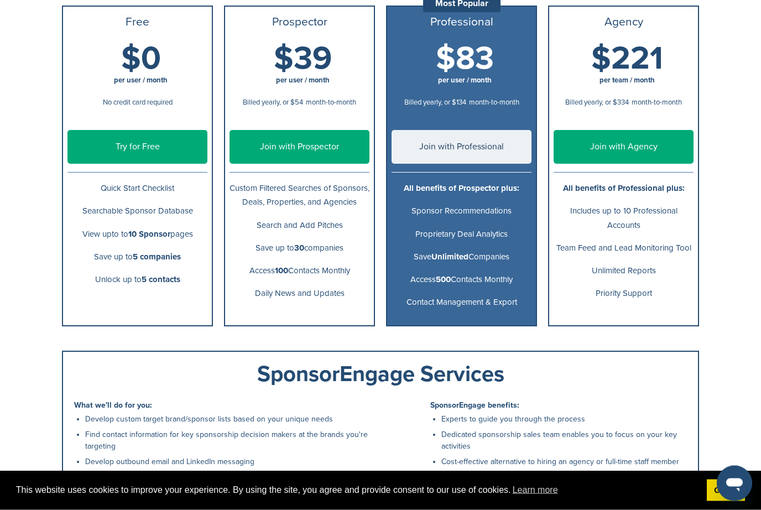
scroll to position [197, 0]
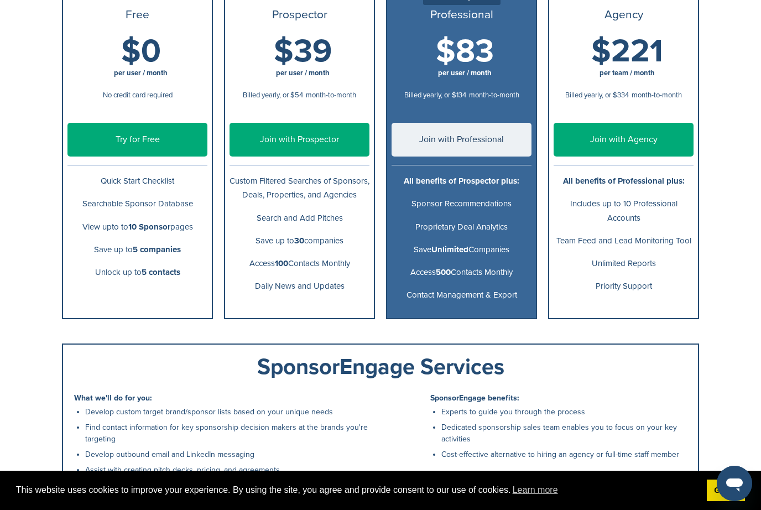
click at [497, 151] on link "Join with Professional" at bounding box center [462, 140] width 140 height 34
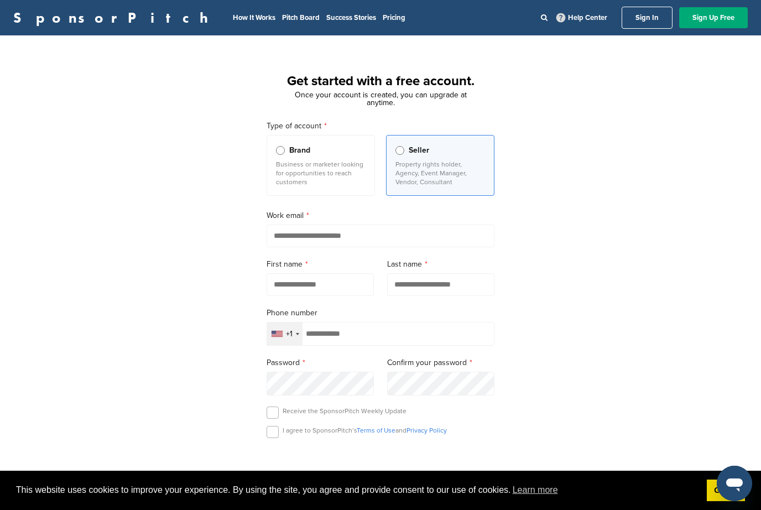
click at [433, 241] on input "email" at bounding box center [381, 236] width 228 height 23
type input "**********"
click at [337, 290] on input "text" at bounding box center [320, 284] width 107 height 23
type input "*****"
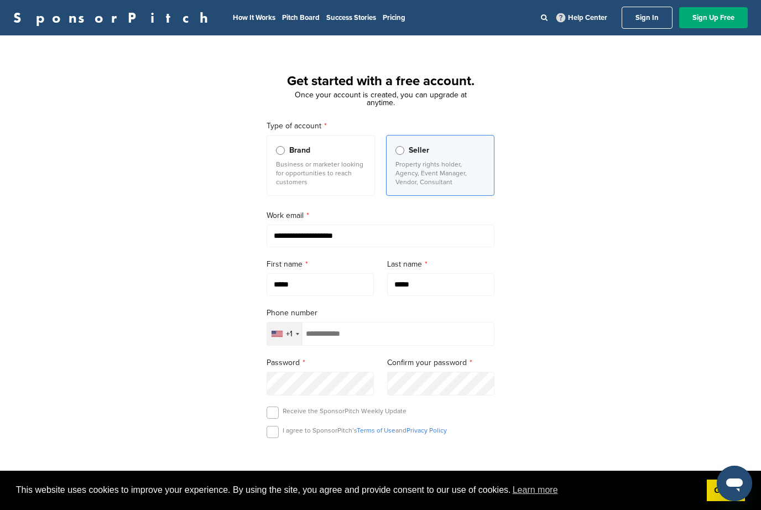
click at [418, 335] on input "tel" at bounding box center [381, 334] width 228 height 24
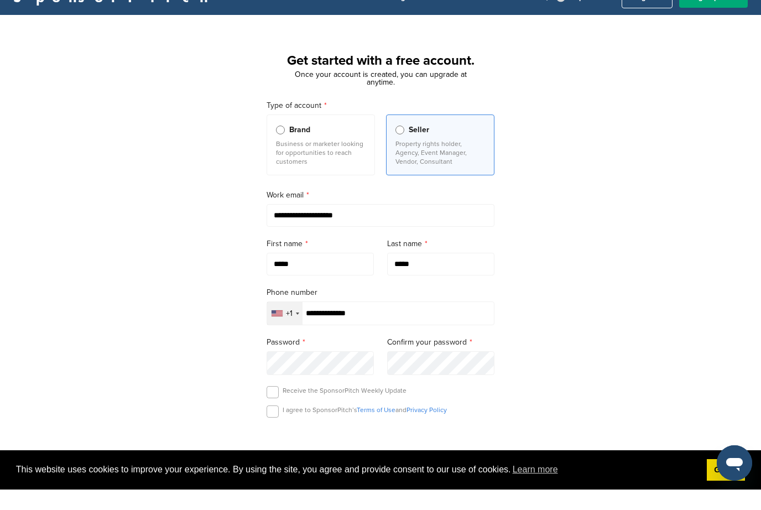
type input "**********"
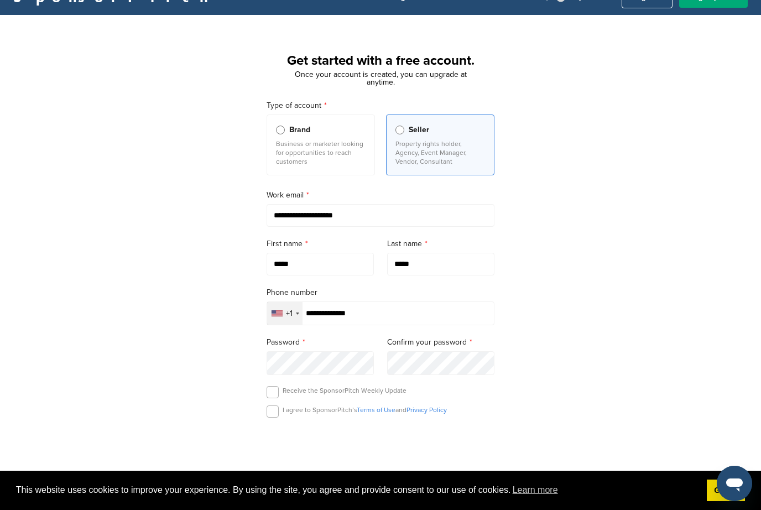
scroll to position [26, 0]
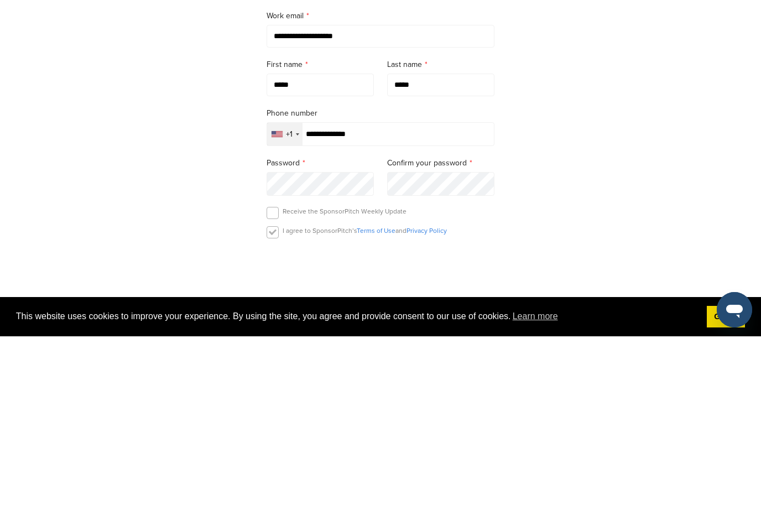
click at [273, 400] on label at bounding box center [273, 406] width 12 height 12
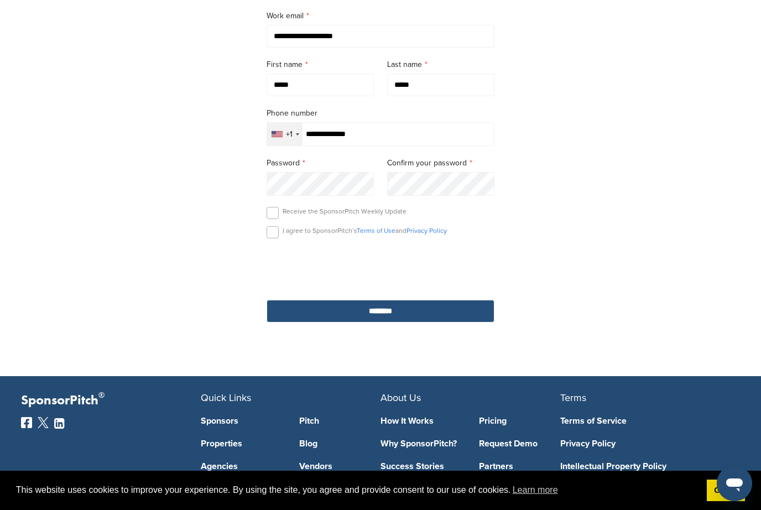
click at [401, 322] on input "********" at bounding box center [381, 311] width 228 height 23
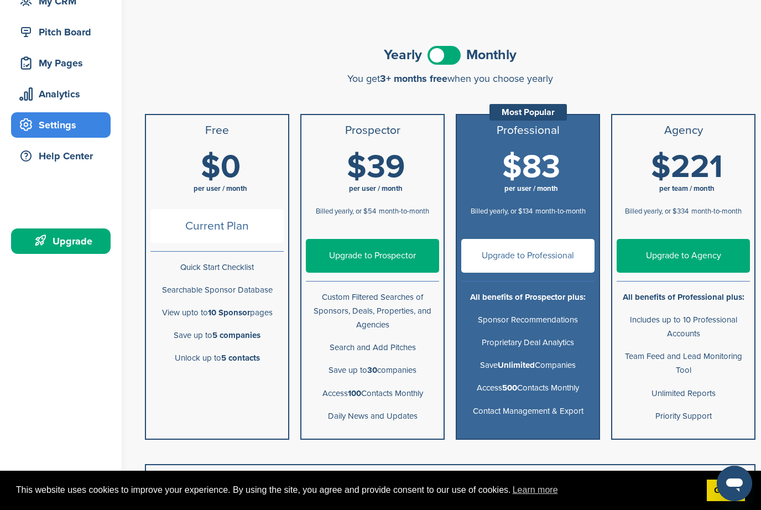
scroll to position [118, 0]
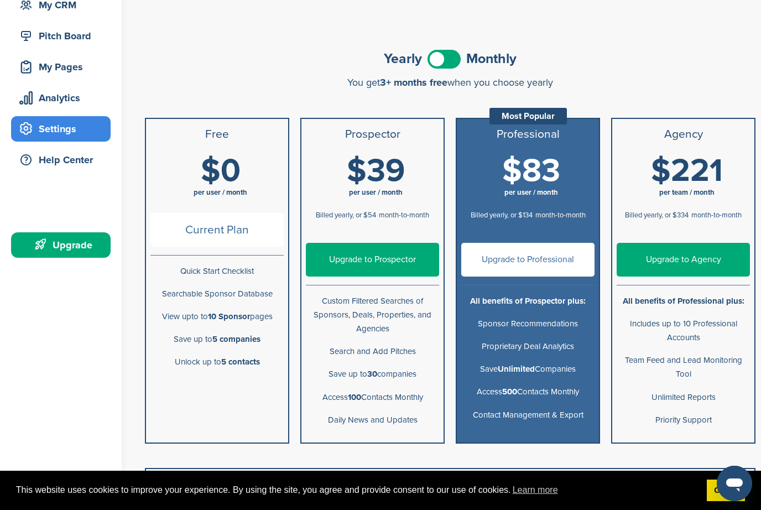
click at [557, 193] on span "per user / month" at bounding box center [532, 192] width 54 height 9
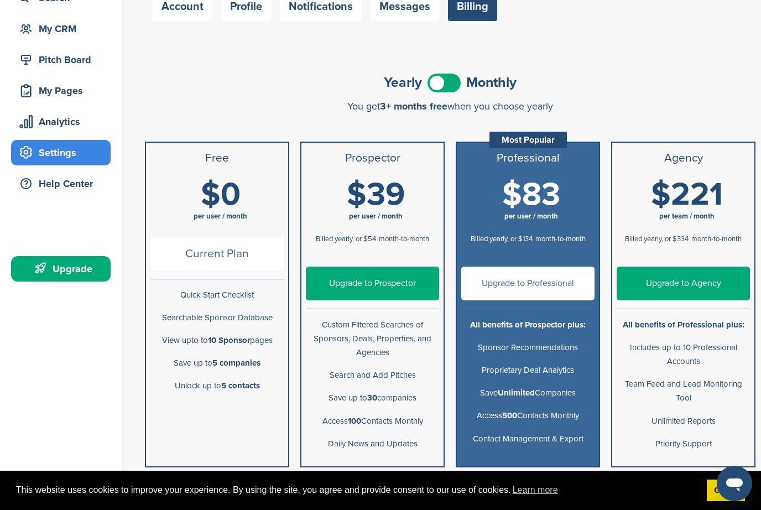
scroll to position [0, 0]
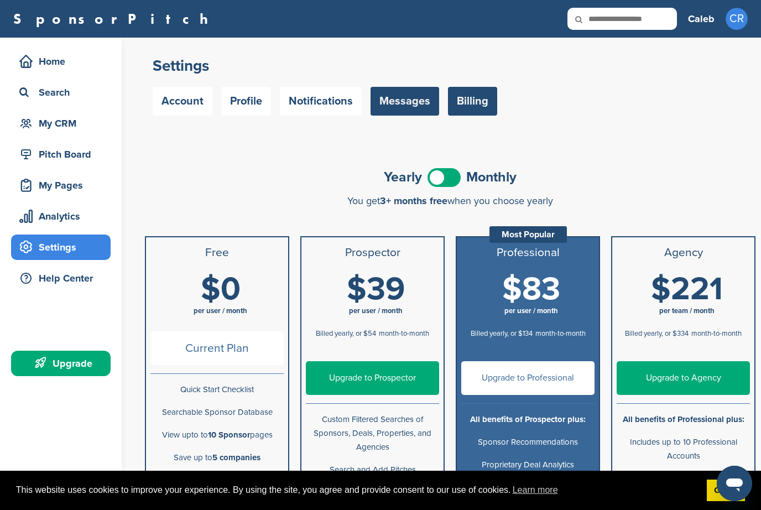
click at [416, 105] on link "Messages" at bounding box center [405, 101] width 69 height 29
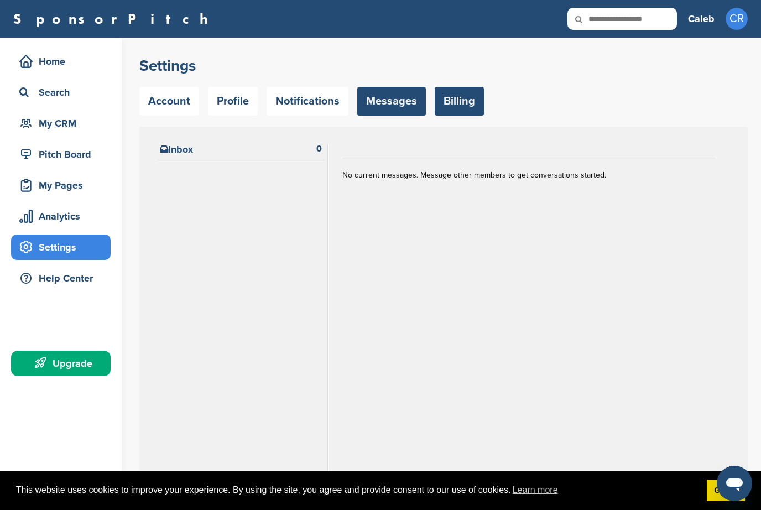
click at [464, 104] on link "Billing" at bounding box center [459, 101] width 49 height 29
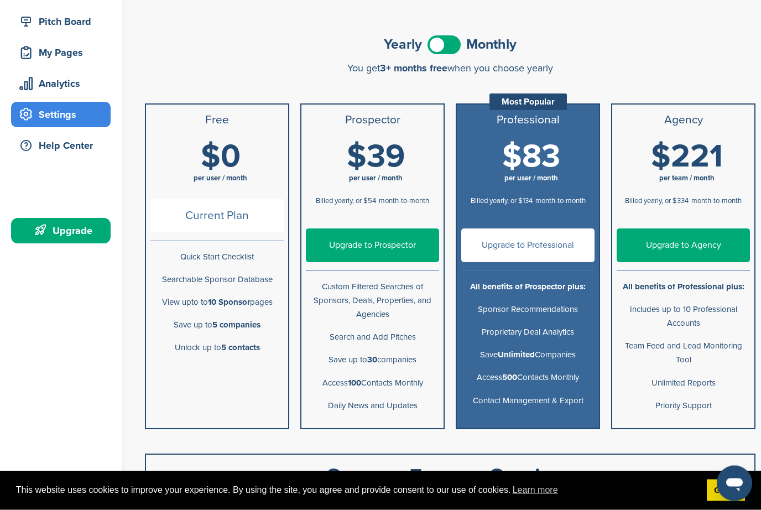
scroll to position [132, 0]
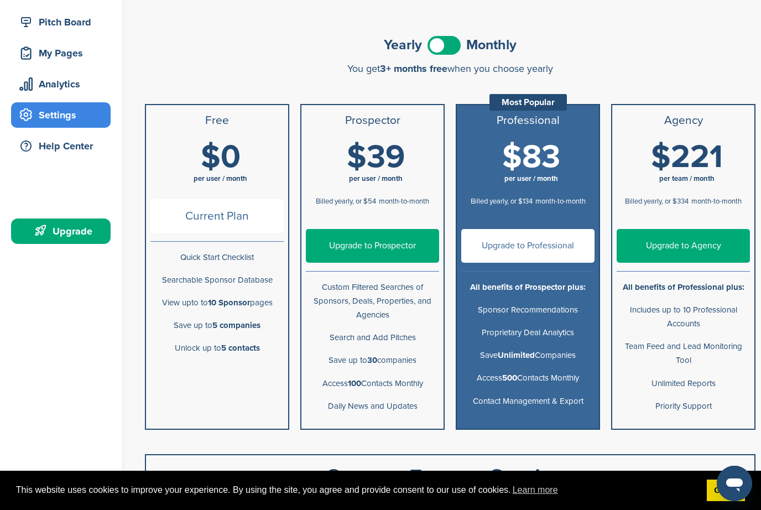
click at [575, 245] on link "Upgrade to Professional" at bounding box center [528, 246] width 133 height 34
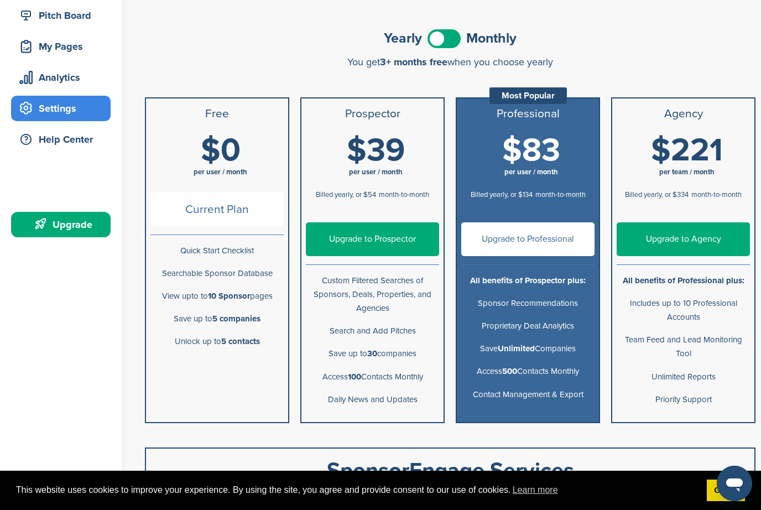
scroll to position [138, 0]
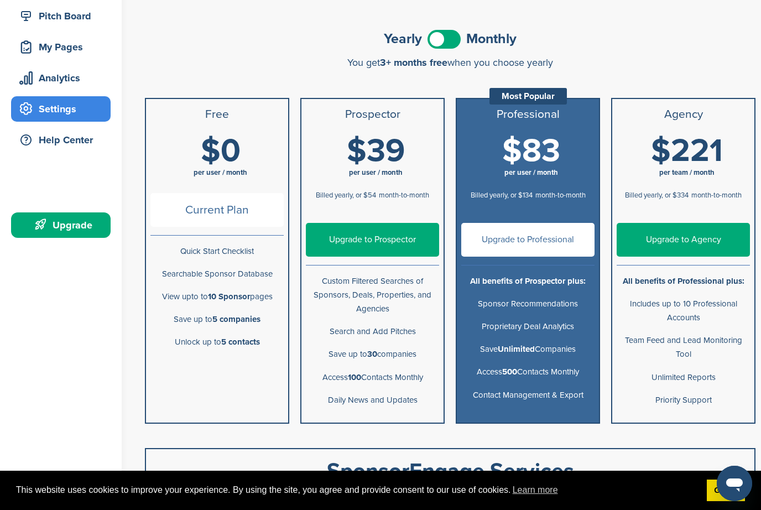
click at [449, 44] on span at bounding box center [444, 39] width 33 height 19
click at [570, 234] on link "Upgrade to Professional" at bounding box center [528, 240] width 133 height 34
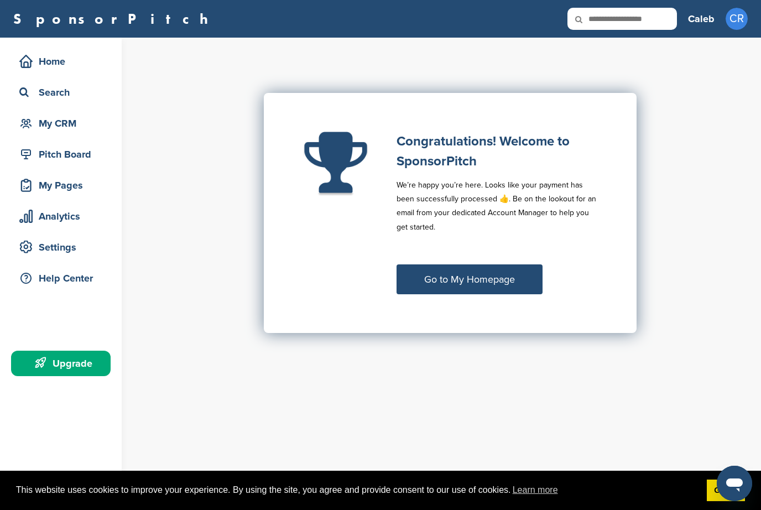
click at [476, 267] on link "Go to My Homepage" at bounding box center [470, 280] width 146 height 30
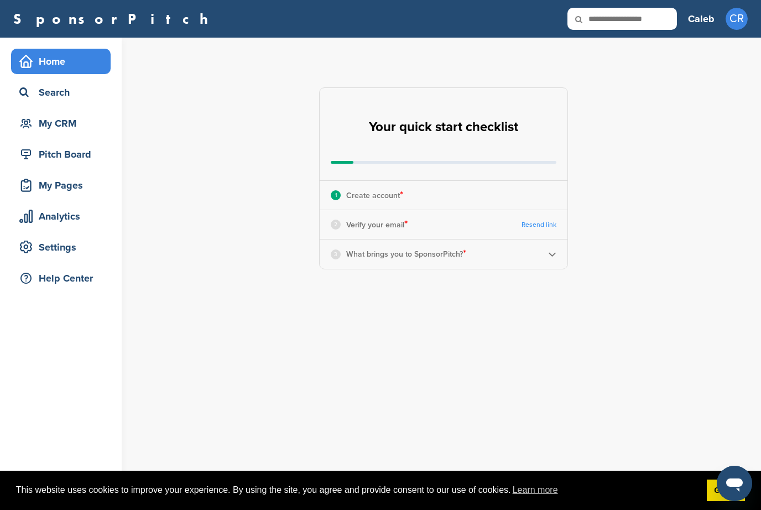
click at [438, 229] on div "2 Verify your email * Resend link" at bounding box center [444, 224] width 248 height 29
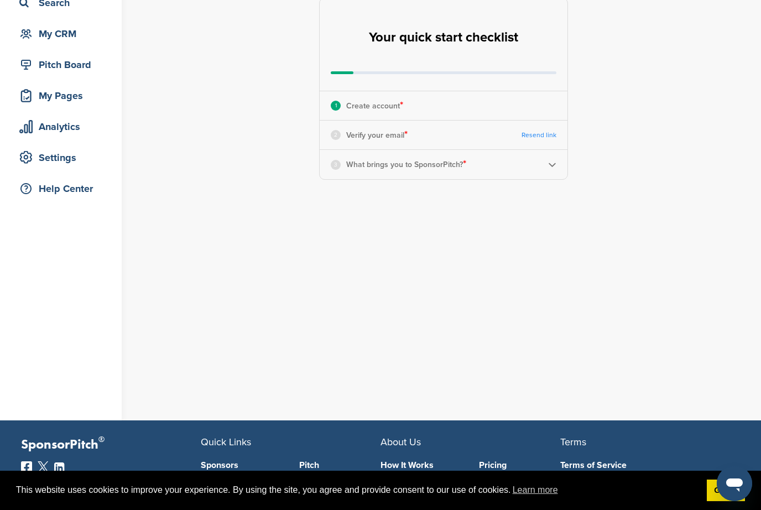
scroll to position [218, 0]
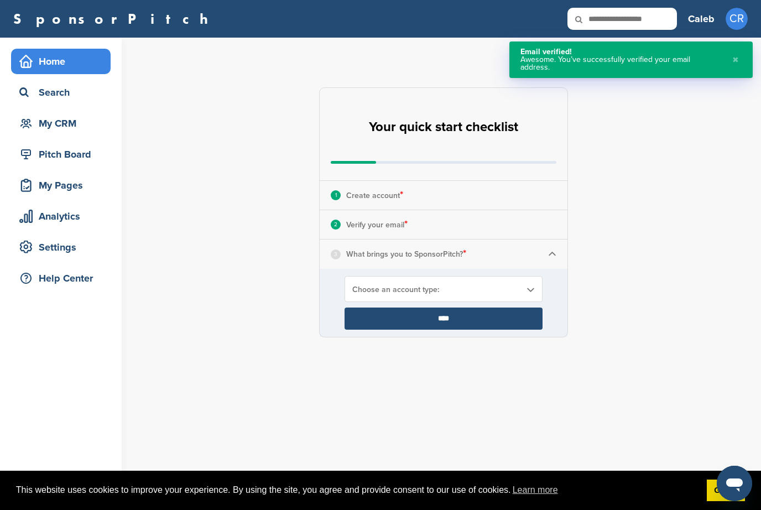
click at [480, 292] on span "Choose an account type:" at bounding box center [437, 289] width 168 height 9
click at [502, 336] on div "**********" at bounding box center [443, 212] width 249 height 250
click at [502, 319] on input "****" at bounding box center [444, 319] width 198 height 22
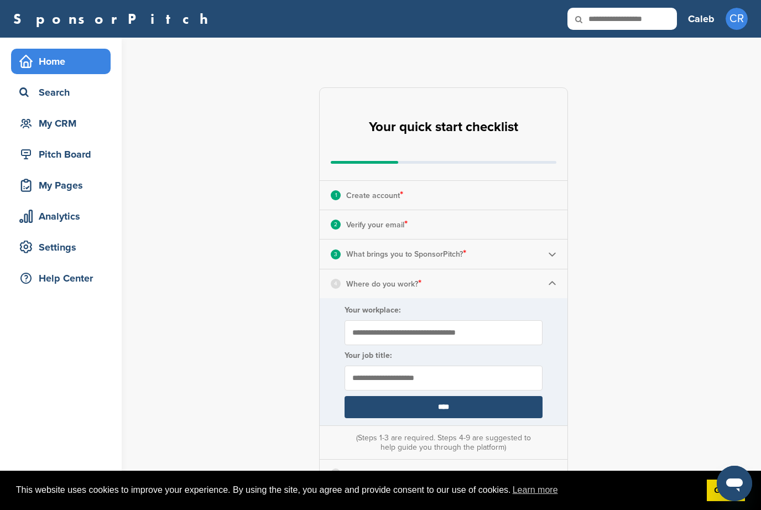
click at [497, 339] on input "Your workplace:" at bounding box center [444, 332] width 198 height 25
type input "**********"
click at [474, 371] on input "text" at bounding box center [444, 378] width 198 height 25
click at [371, 329] on input "**********" at bounding box center [444, 332] width 198 height 25
click at [514, 385] on input "text" at bounding box center [444, 378] width 198 height 25
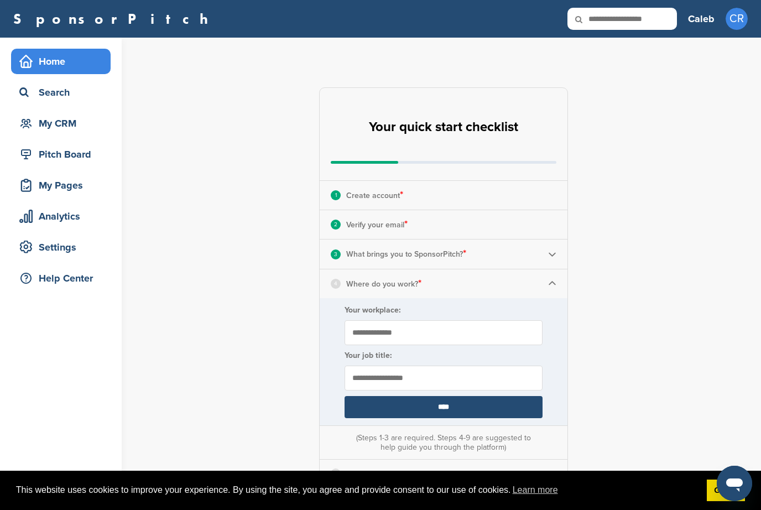
type input "**********"
click at [522, 402] on input "****" at bounding box center [444, 407] width 198 height 22
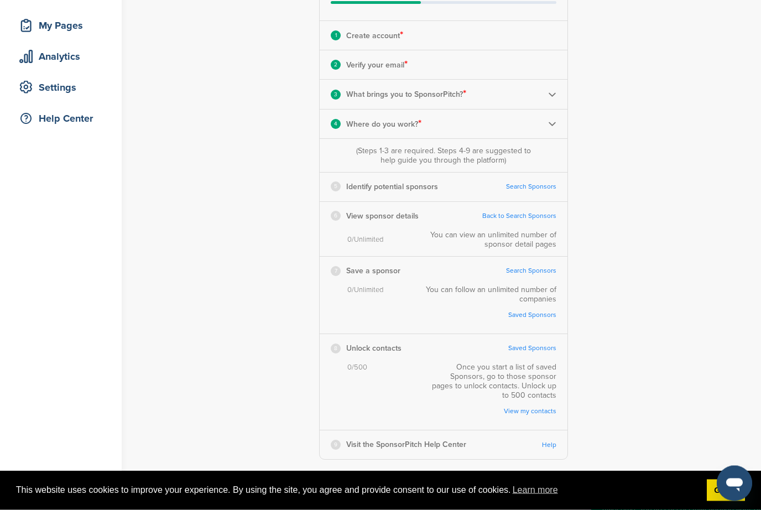
scroll to position [160, 0]
click at [522, 189] on link "Search Sponsors" at bounding box center [531, 187] width 50 height 8
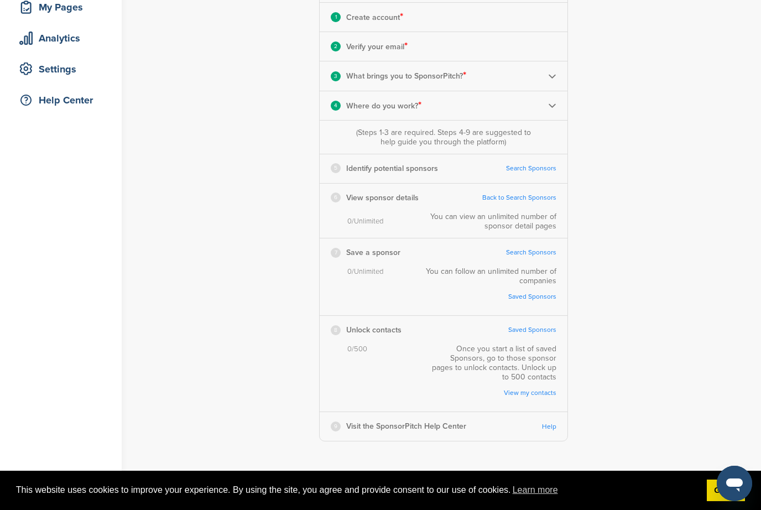
click at [541, 113] on div "4 Where do you work? *" at bounding box center [444, 105] width 248 height 29
click at [550, 108] on img at bounding box center [552, 105] width 8 height 8
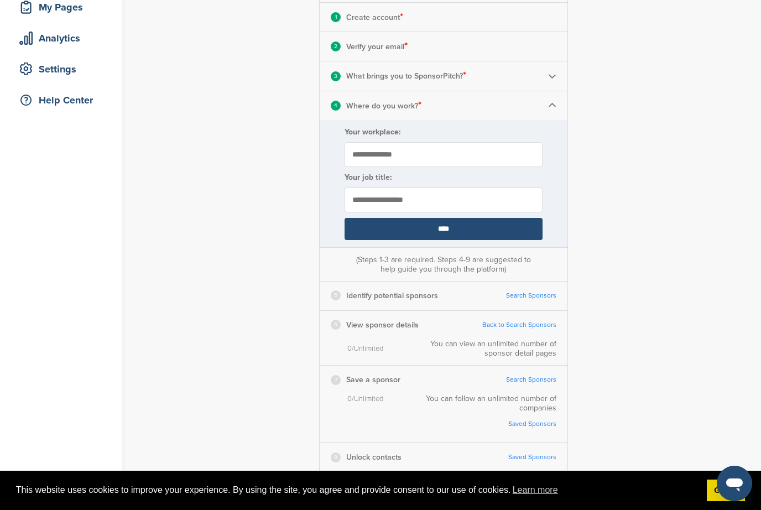
click at [551, 109] on img at bounding box center [552, 105] width 8 height 8
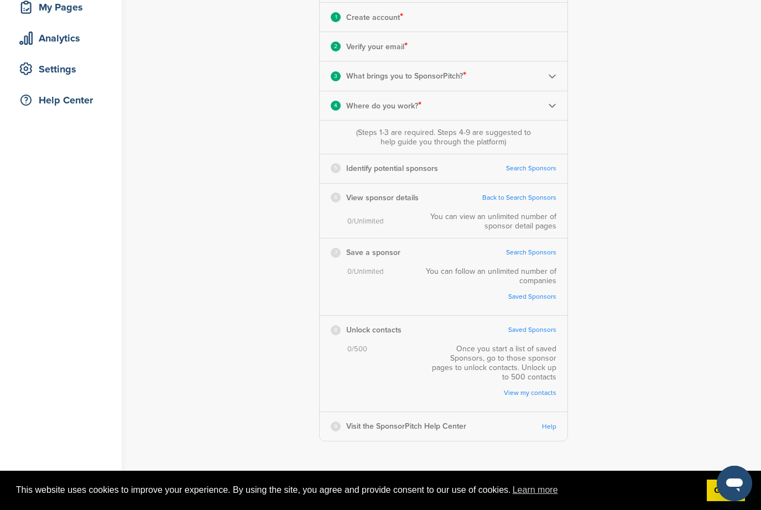
click at [481, 170] on div "5 Identify potential sponsors Search Sponsors Complete Steps 1-3 First" at bounding box center [444, 168] width 248 height 28
click at [536, 165] on link "Search Sponsors" at bounding box center [531, 168] width 50 height 8
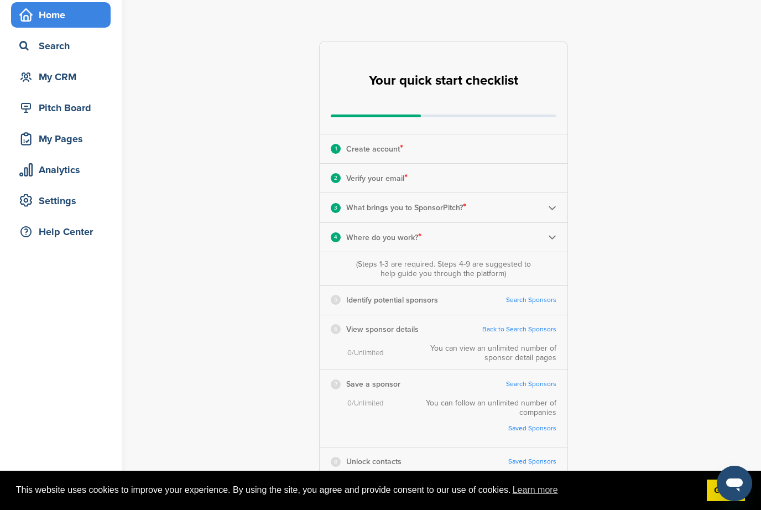
scroll to position [0, 0]
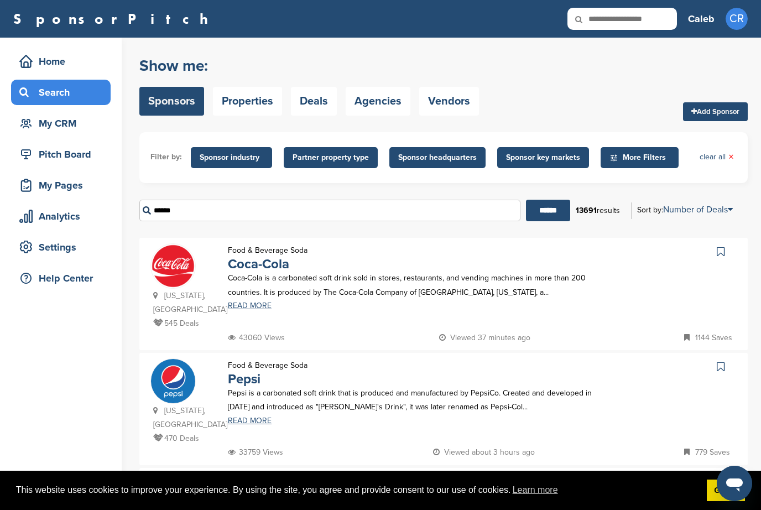
click at [545, 211] on input "******" at bounding box center [548, 211] width 44 height 22
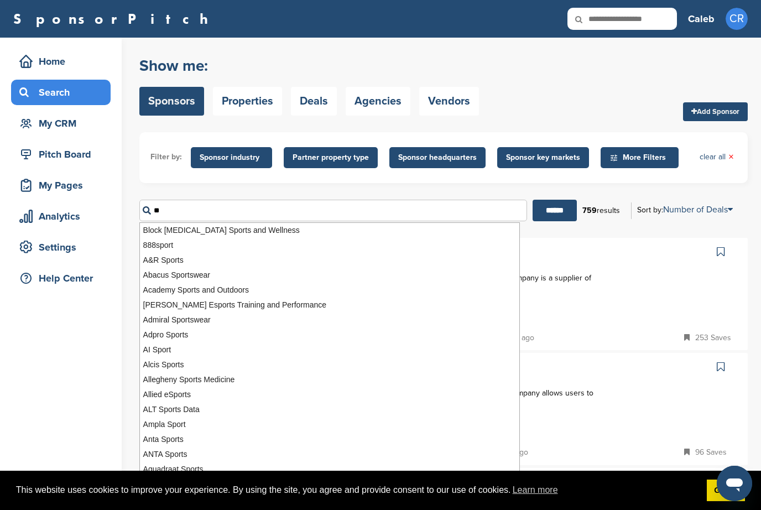
type input "*"
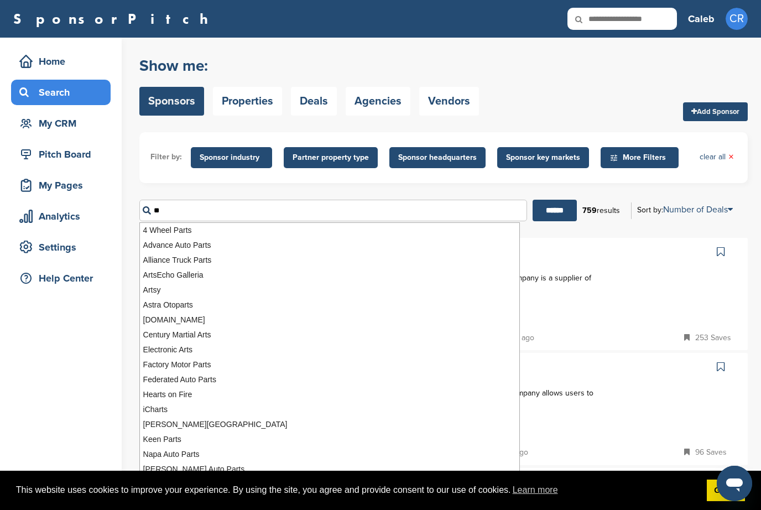
type input "*"
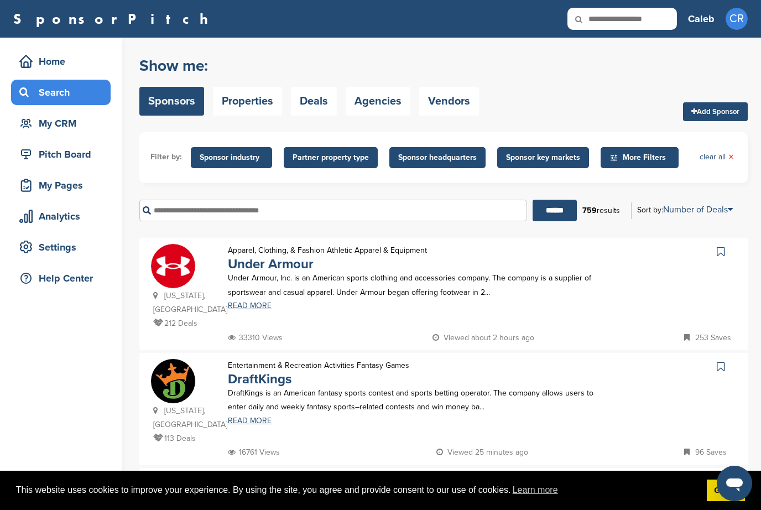
click at [235, 157] on span "Sponsor industry" at bounding box center [232, 158] width 64 height 12
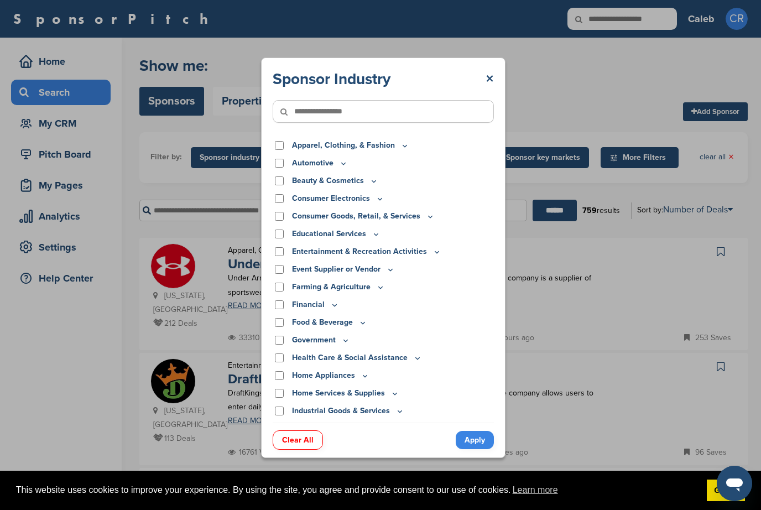
click at [415, 100] on input"] "text" at bounding box center [383, 111] width 221 height 23
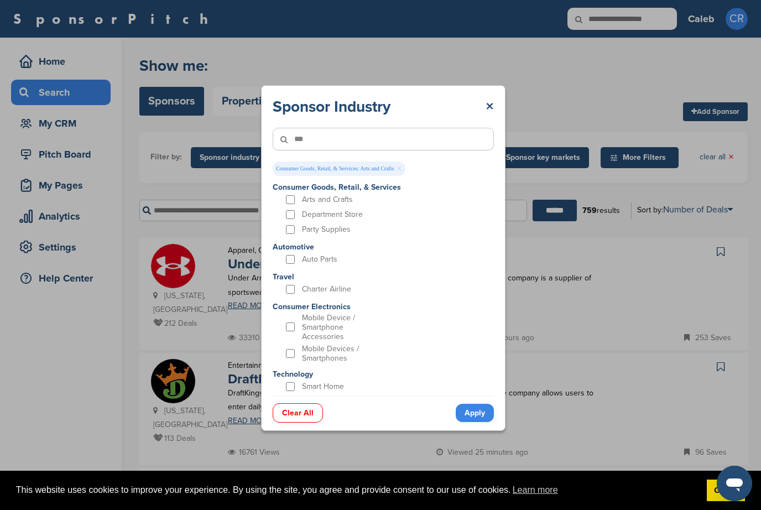
click at [425, 149] on input"] "***" at bounding box center [383, 139] width 221 height 23
type input"] "*"
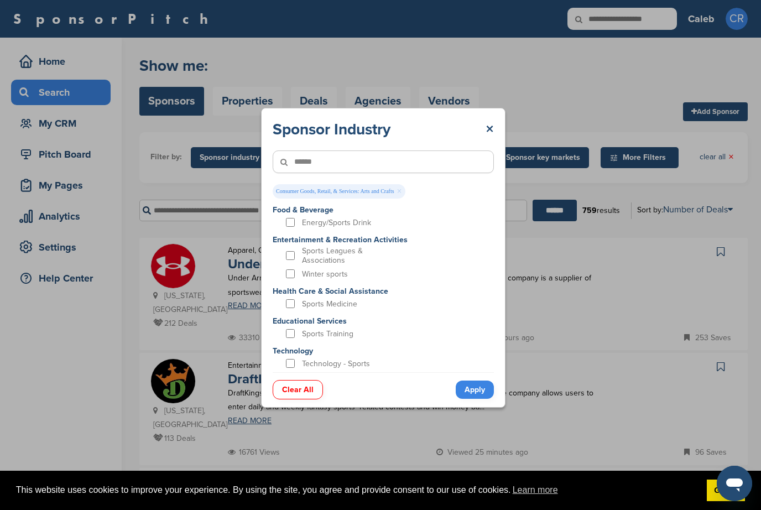
type input"] "******"
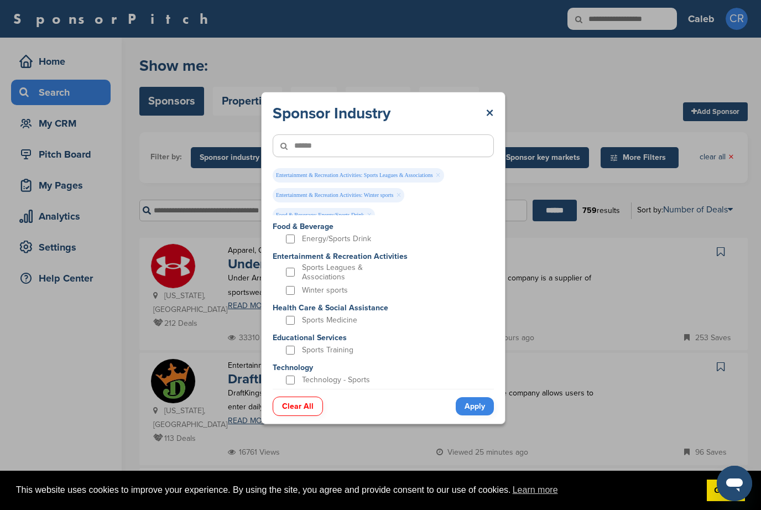
click at [297, 320] on div "Sports Medicine" at bounding box center [336, 320] width 104 height 12
click at [294, 313] on p "Health Care & Social Assistance" at bounding box center [331, 308] width 116 height 12
click at [296, 316] on div "Sports Medicine" at bounding box center [336, 320] width 104 height 12
click at [490, 411] on link "Apply" at bounding box center [475, 406] width 38 height 18
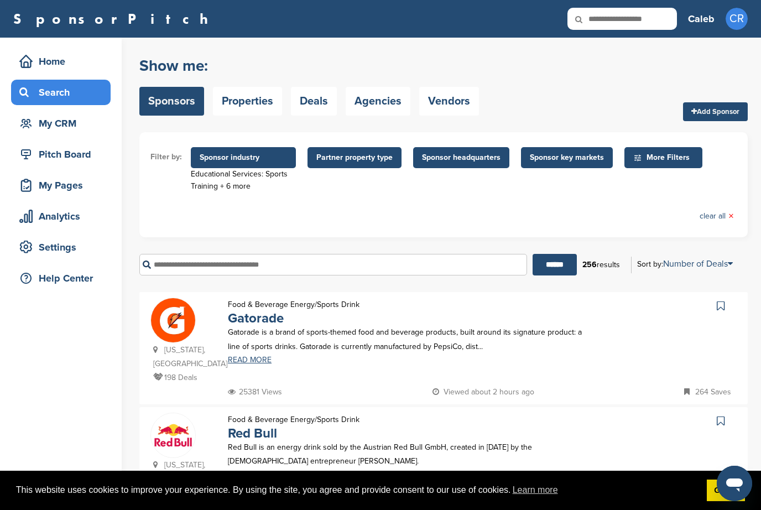
click at [457, 159] on span "Sponsor headquarters" at bounding box center [461, 158] width 79 height 12
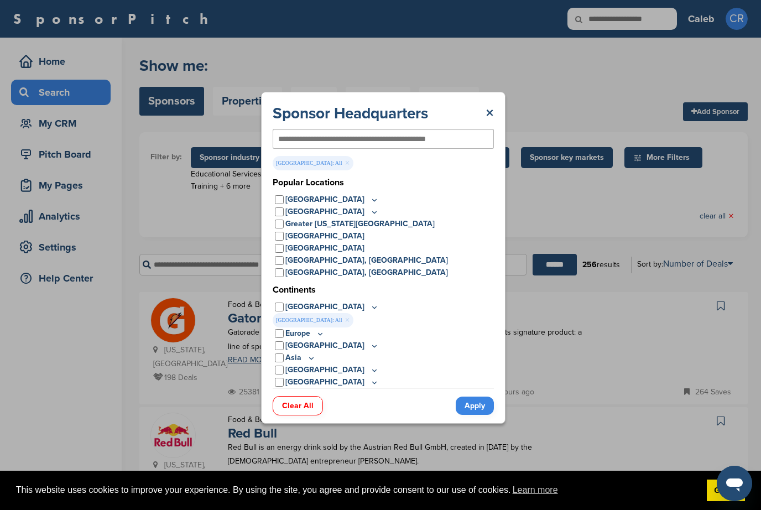
click at [370, 199] on icon at bounding box center [374, 199] width 9 height 9
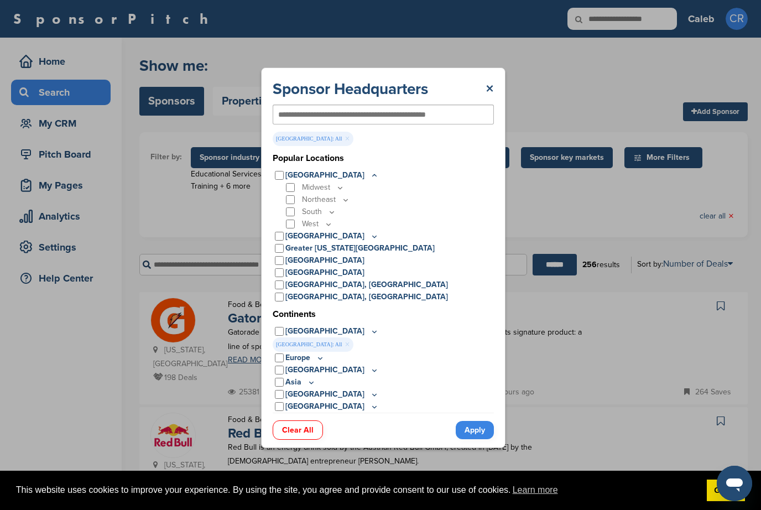
click at [429, 119] on input "text" at bounding box center [365, 115] width 174 height 10
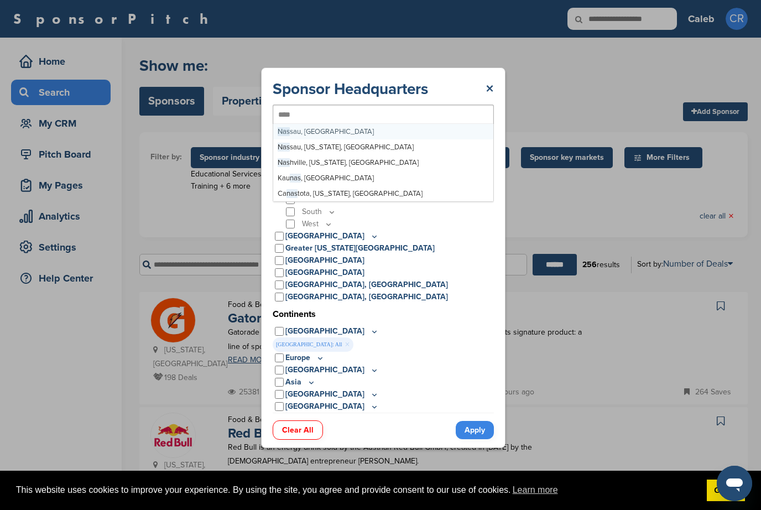
type input "*****"
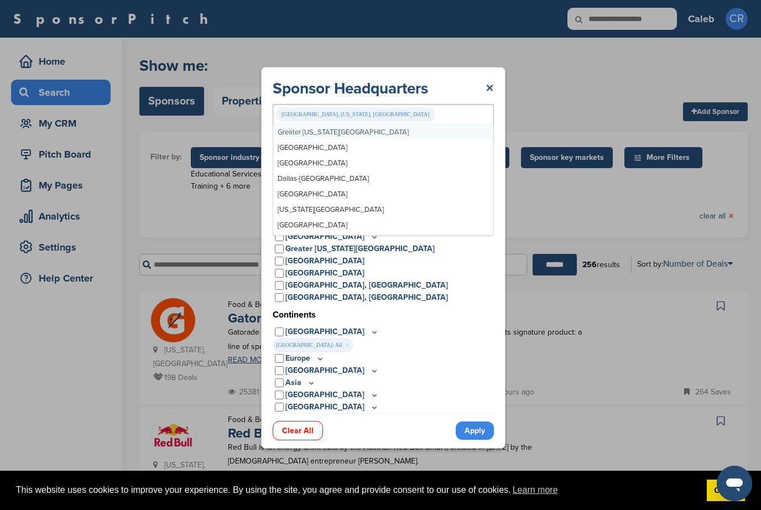
click at [487, 435] on link "Apply" at bounding box center [475, 431] width 38 height 18
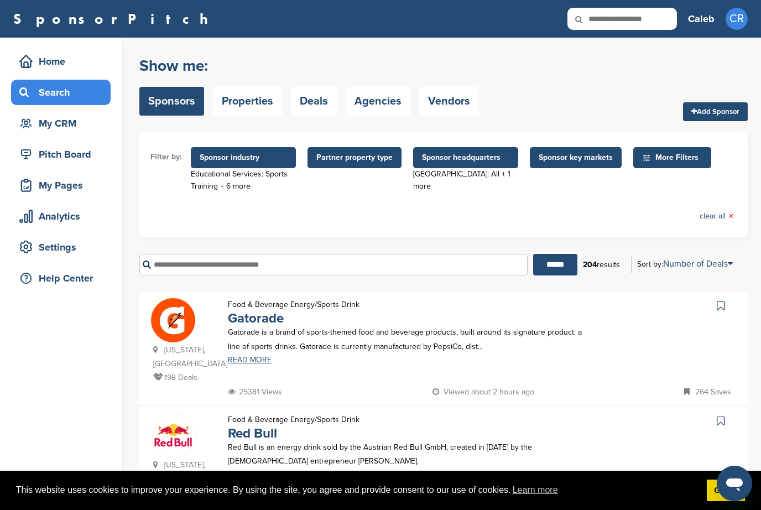
click at [478, 149] on span "Sponsor headquarters" at bounding box center [465, 157] width 105 height 21
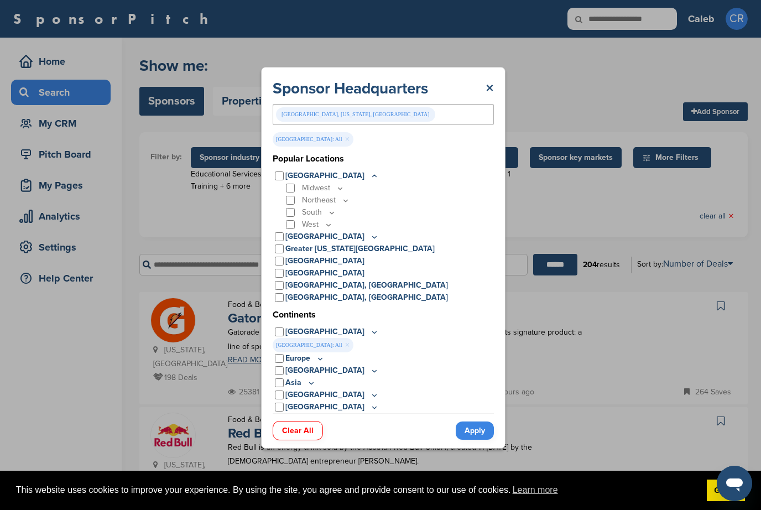
click at [345, 142] on link "×" at bounding box center [347, 139] width 5 height 12
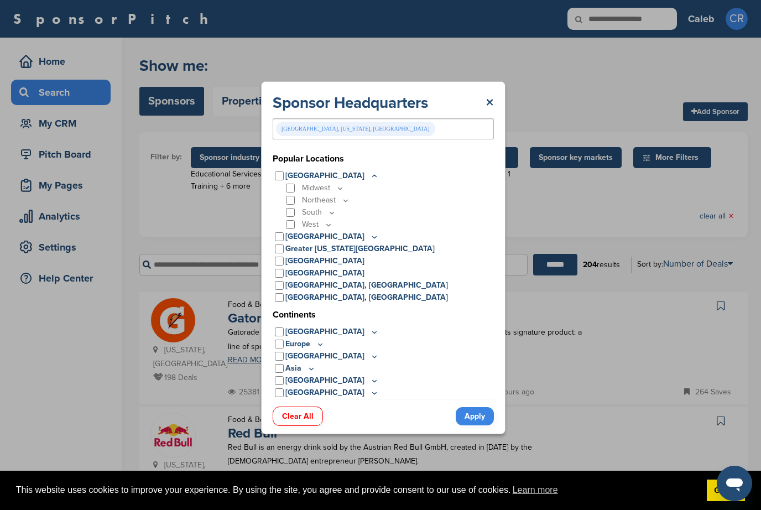
click at [478, 424] on link "Apply" at bounding box center [475, 416] width 38 height 18
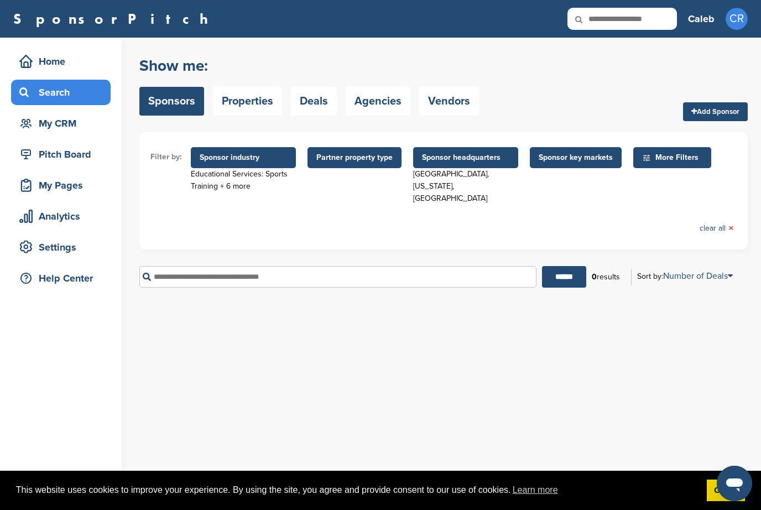
click at [136, 400] on div "Home Search My CRM Pitch Board My Pages Analytics Settings Help Center You have…" at bounding box center [380, 274] width 761 height 473
click at [231, 159] on span "Sponsor industry" at bounding box center [243, 158] width 87 height 12
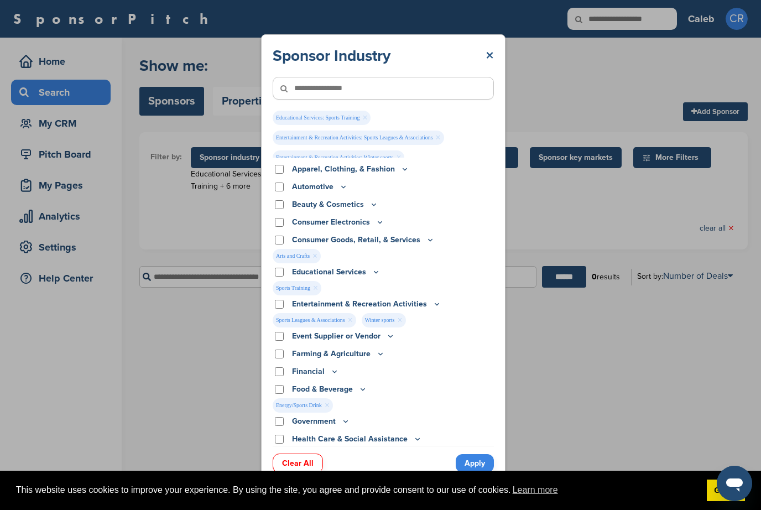
click at [489, 46] on link "×" at bounding box center [490, 56] width 8 height 20
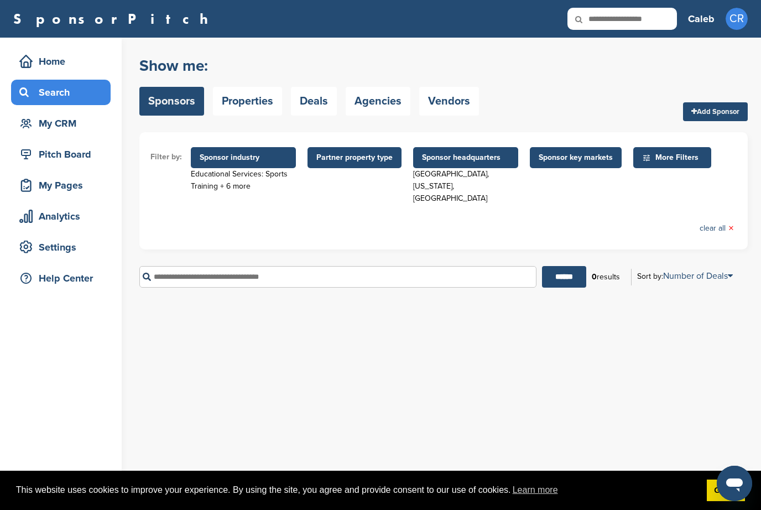
click at [453, 147] on span "Sponsor headquarters" at bounding box center [465, 157] width 105 height 21
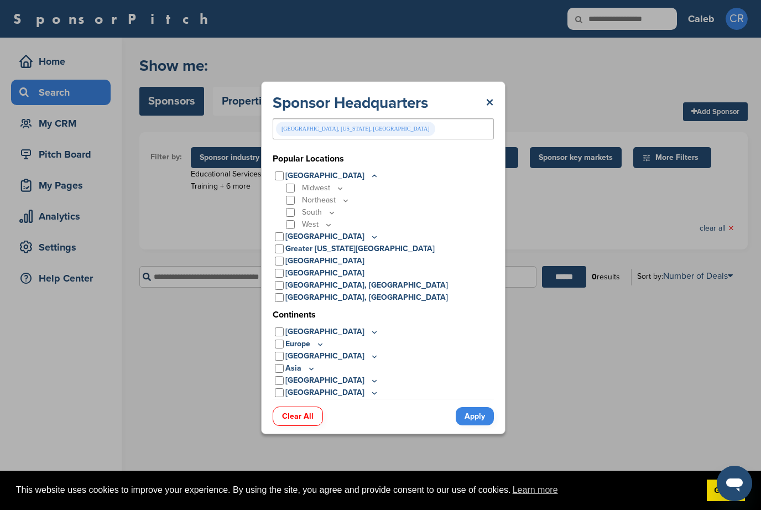
click at [615, 65] on div "Sponsor Headquarters × Nashville, Tennessee, USA Greater New York Metro Greater…" at bounding box center [383, 258] width 767 height 516
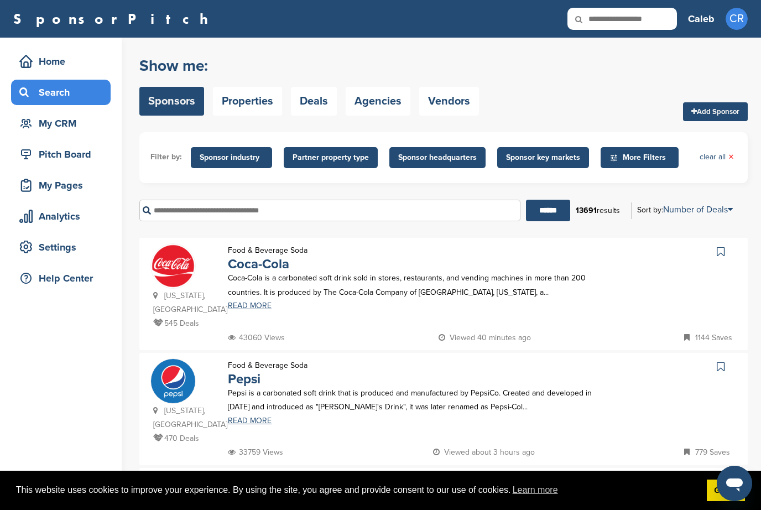
click at [246, 153] on span "Sponsor industry" at bounding box center [232, 158] width 64 height 12
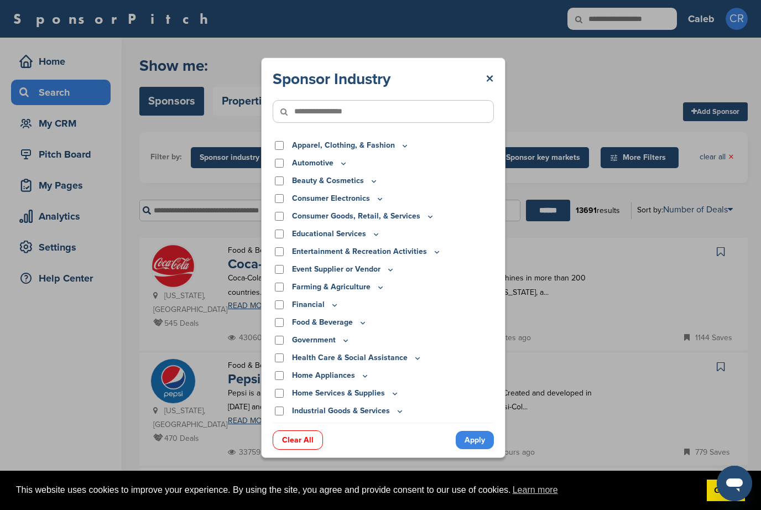
click at [402, 100] on input"] "text" at bounding box center [383, 111] width 221 height 23
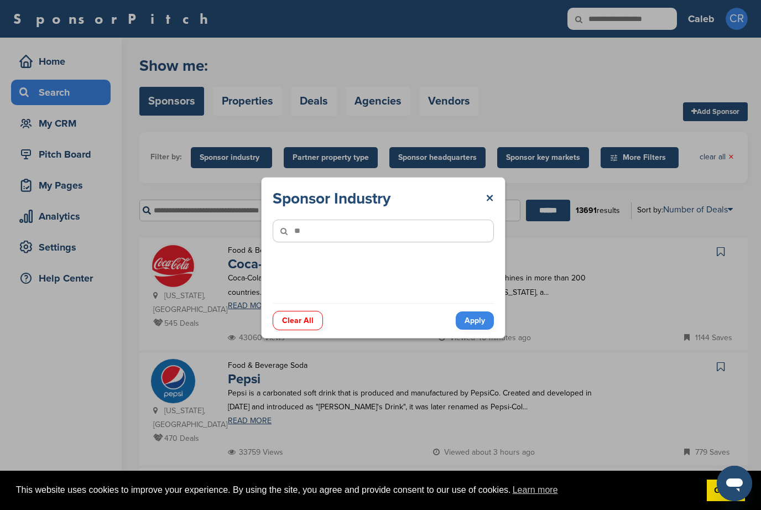
type input"] "*"
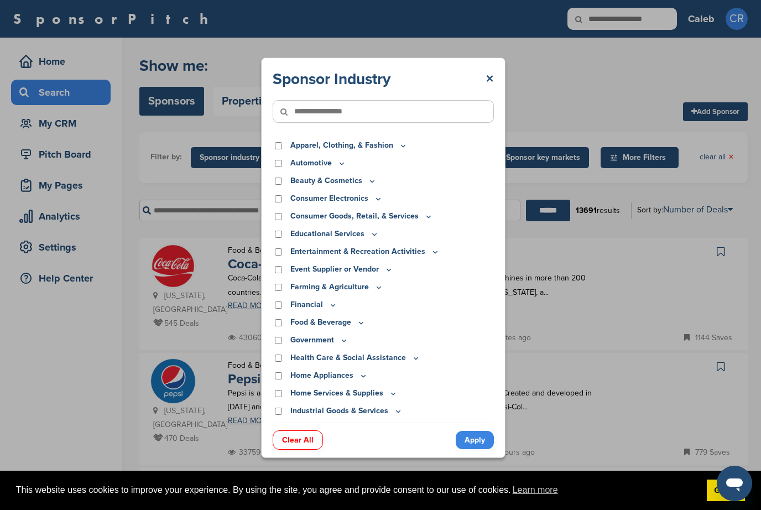
click at [493, 210] on div "Consumer Goods, Retail, & Services" at bounding box center [383, 216] width 221 height 12
click at [375, 230] on icon at bounding box center [376, 234] width 9 height 9
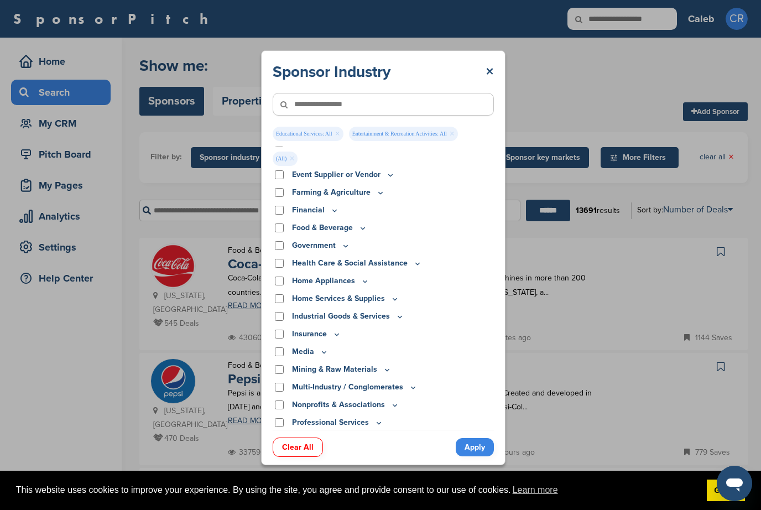
scroll to position [199, 0]
click at [395, 168] on div "Event Supplier or Vendor" at bounding box center [383, 174] width 221 height 12
click at [378, 168] on p "Event Supplier or Vendor" at bounding box center [343, 174] width 103 height 12
click at [387, 170] on icon at bounding box center [390, 174] width 9 height 9
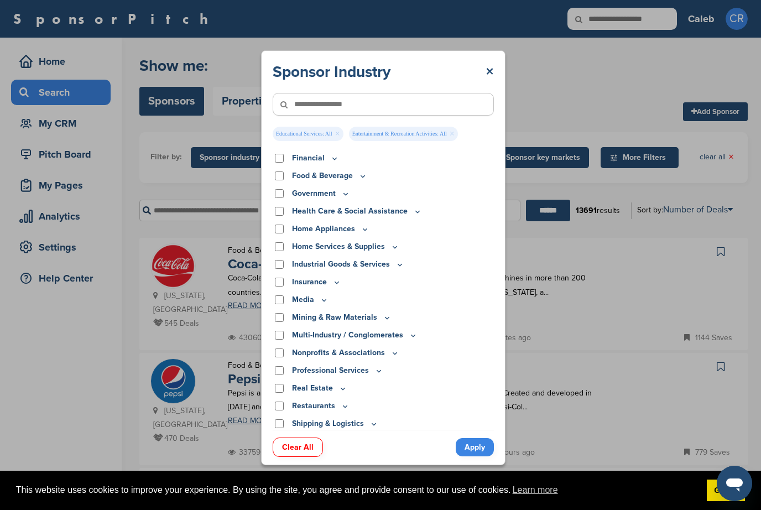
scroll to position [306, 0]
click at [287, 169] on div "Food & Beverage" at bounding box center [383, 175] width 221 height 12
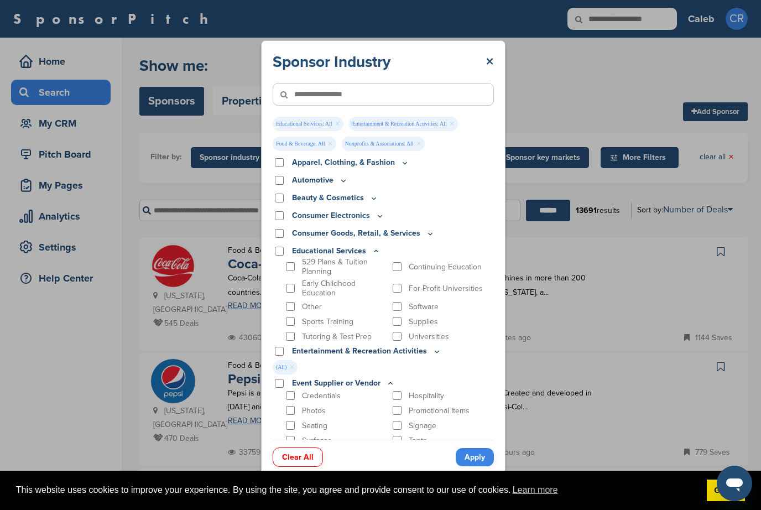
scroll to position [0, 0]
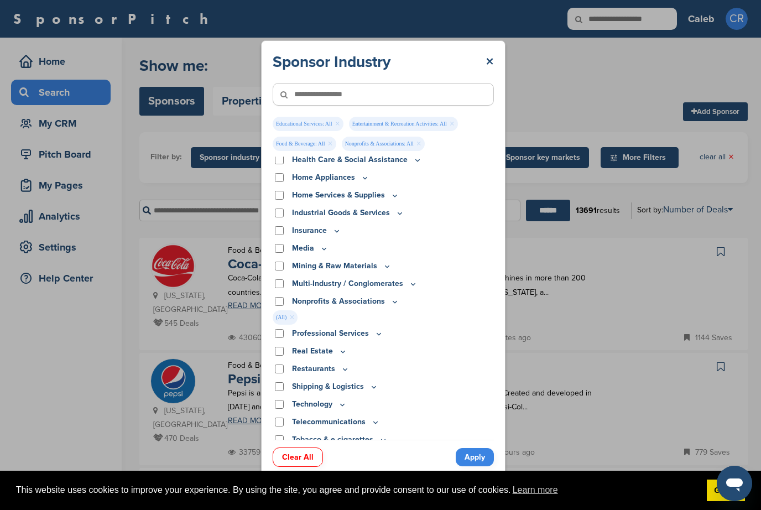
click at [406, 83] on input"] "text" at bounding box center [383, 94] width 221 height 23
type input"] "******"
click at [545, 211] on input "******" at bounding box center [548, 211] width 44 height 22
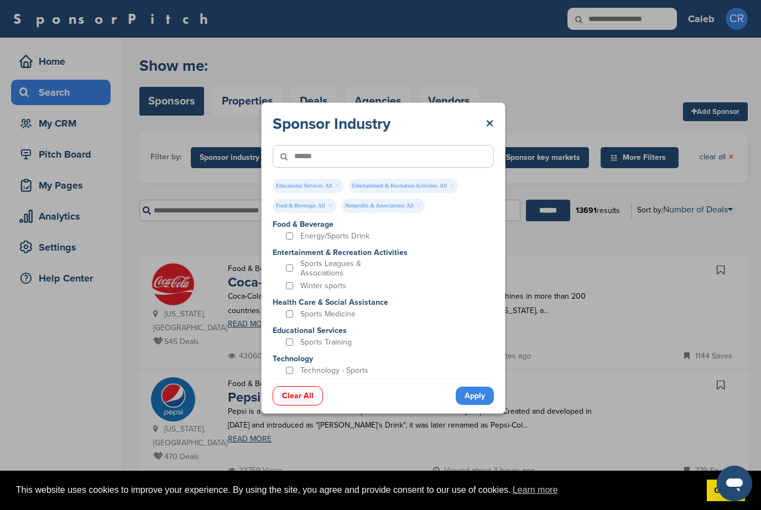
scroll to position [0, 0]
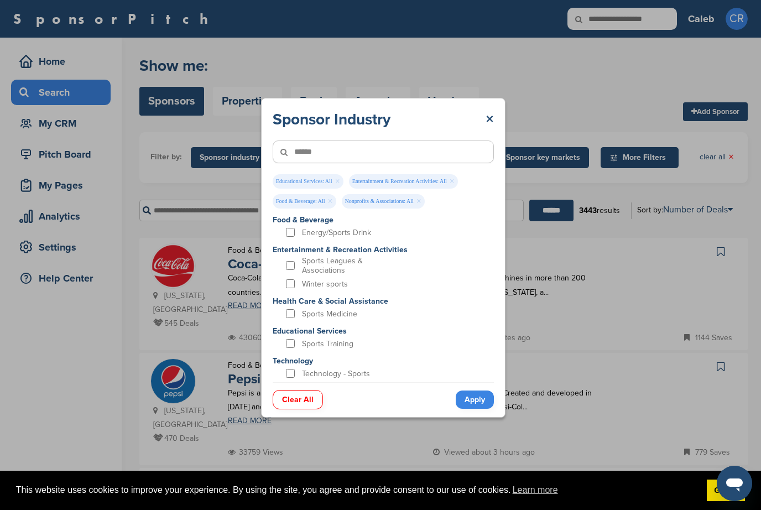
click at [473, 409] on link "Apply" at bounding box center [475, 400] width 38 height 18
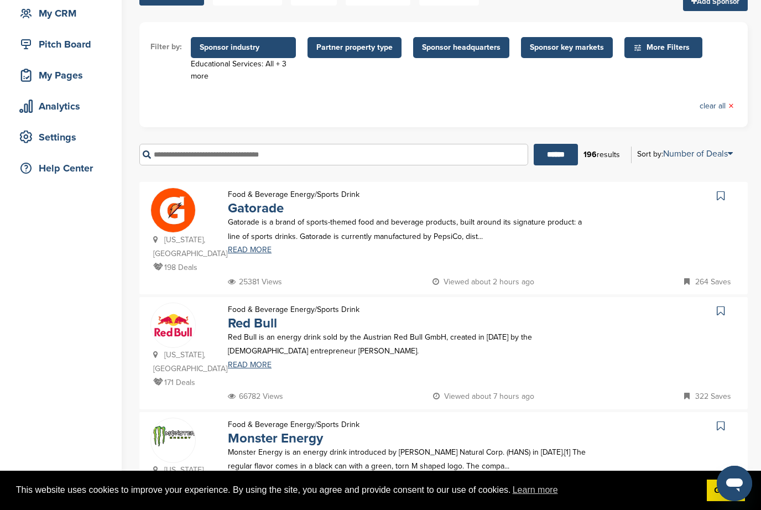
scroll to position [152, 0]
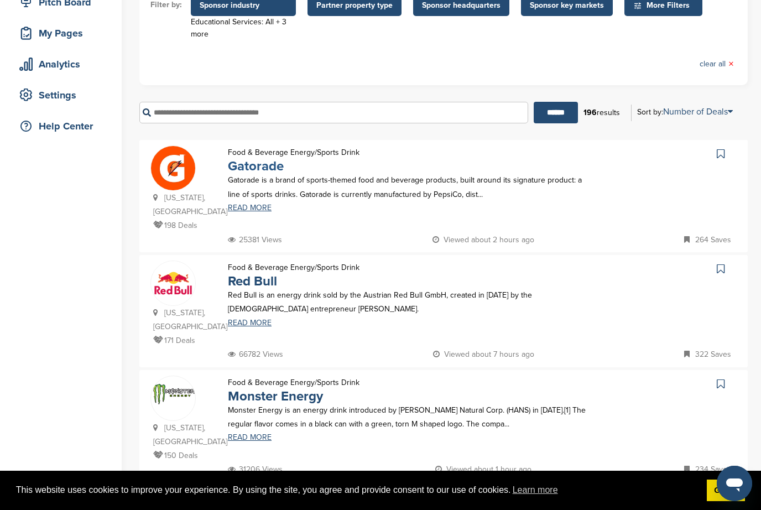
click at [274, 159] on link "Gatorade" at bounding box center [256, 166] width 56 height 16
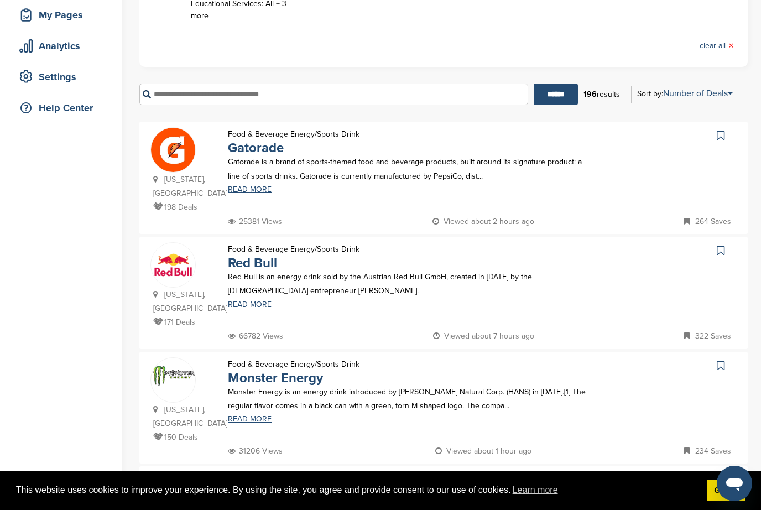
click at [722, 139] on icon at bounding box center [721, 135] width 8 height 11
click at [727, 133] on link at bounding box center [722, 135] width 16 height 17
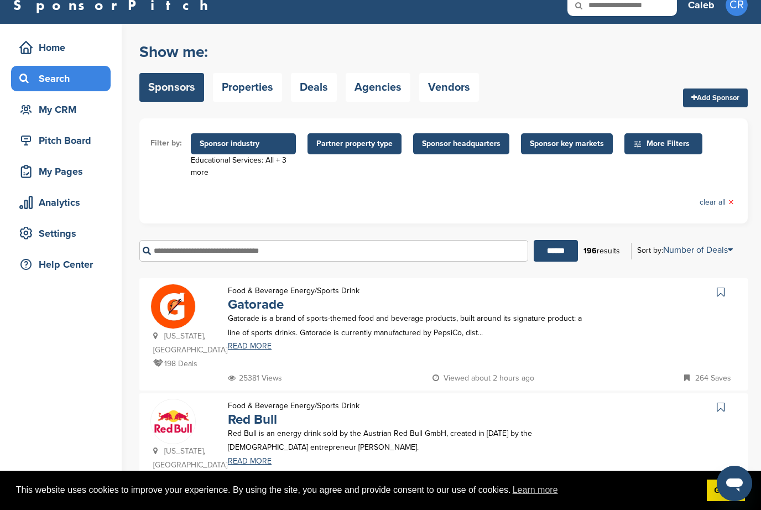
scroll to position [17, 0]
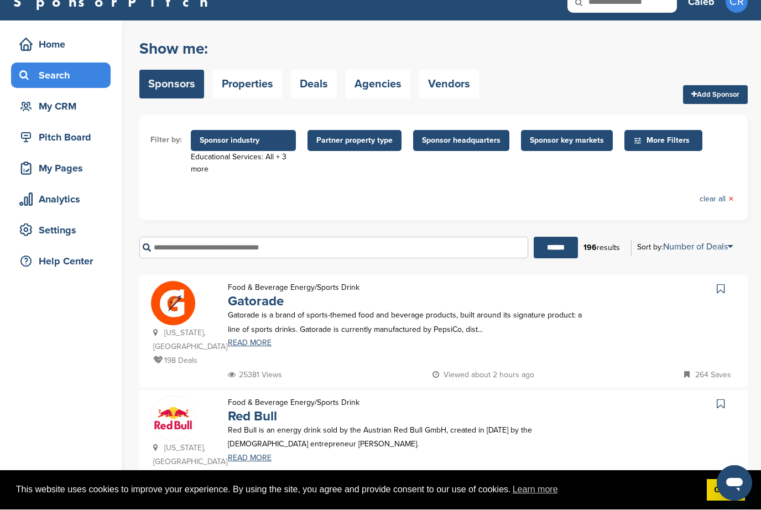
click at [191, 303] on img at bounding box center [173, 304] width 44 height 44
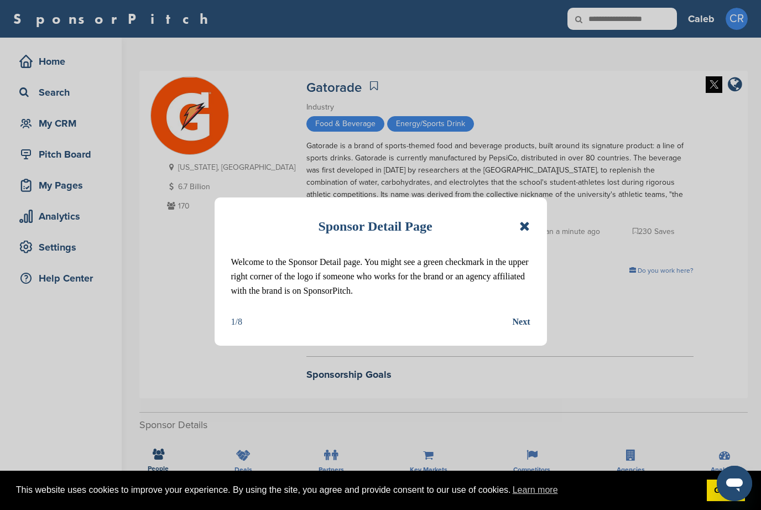
click at [531, 314] on div "Sponsor Detail Page Welcome to the Sponsor Detail page. You might see a green c…" at bounding box center [381, 272] width 333 height 148
click at [518, 324] on div "Next" at bounding box center [522, 322] width 18 height 14
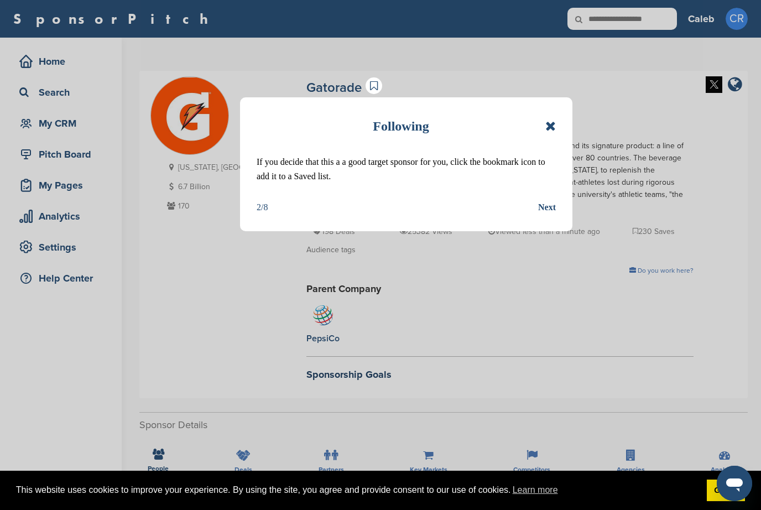
click at [548, 207] on div "Next" at bounding box center [547, 207] width 18 height 14
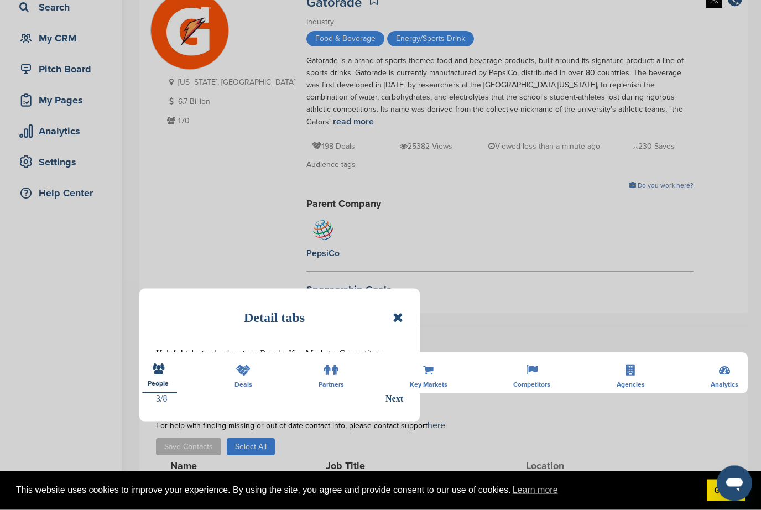
scroll to position [205, 0]
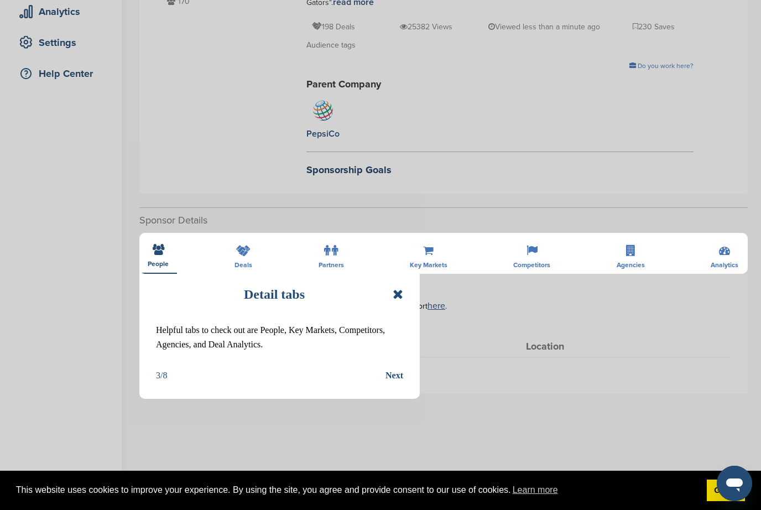
click at [401, 382] on div "Next" at bounding box center [395, 376] width 18 height 14
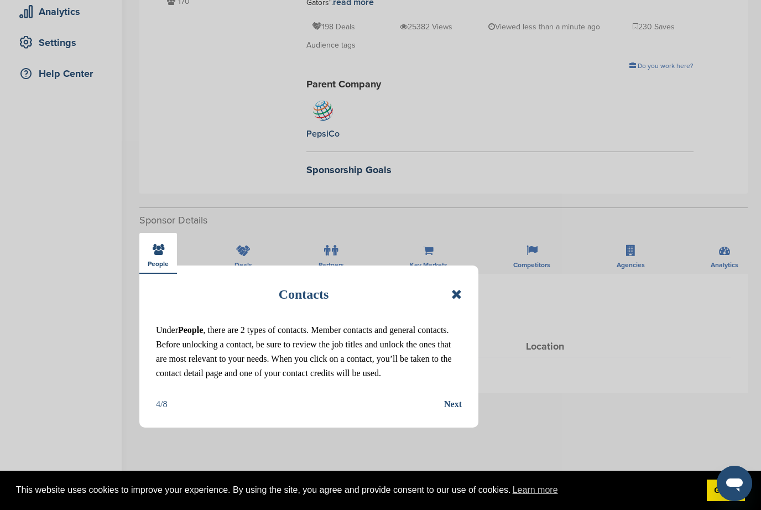
click at [465, 397] on div "Contacts Under People , there are 2 types of contacts. Member contacts and gene…" at bounding box center [308, 347] width 339 height 163
click at [458, 411] on div "Next" at bounding box center [453, 404] width 18 height 14
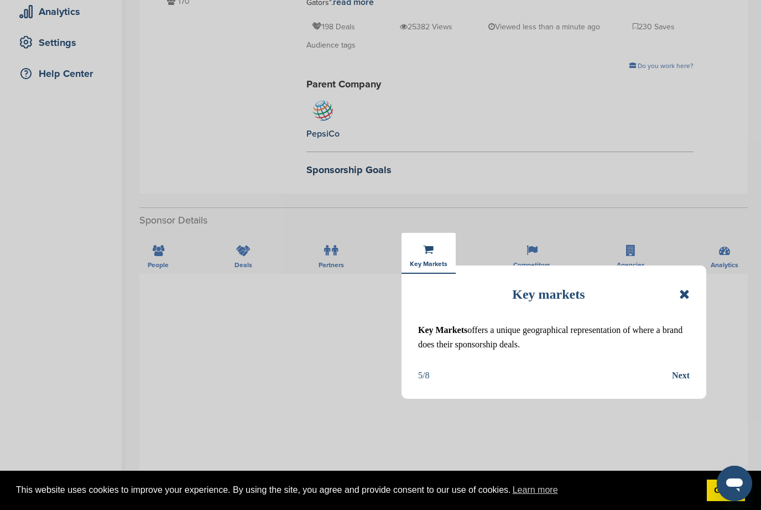
click at [667, 389] on div "Key markets Key Markets offers a unique geographical representation of where a …" at bounding box center [554, 333] width 305 height 134
click at [679, 380] on div "Next" at bounding box center [681, 376] width 18 height 14
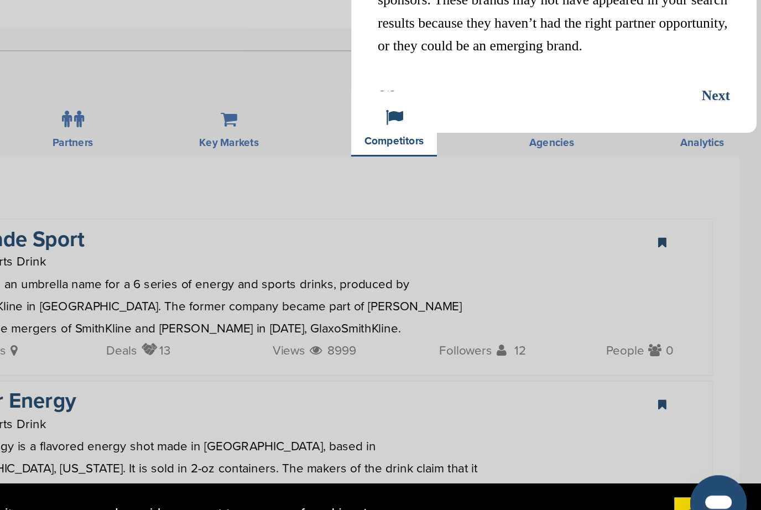
click at [724, 221] on div "Next" at bounding box center [733, 228] width 18 height 14
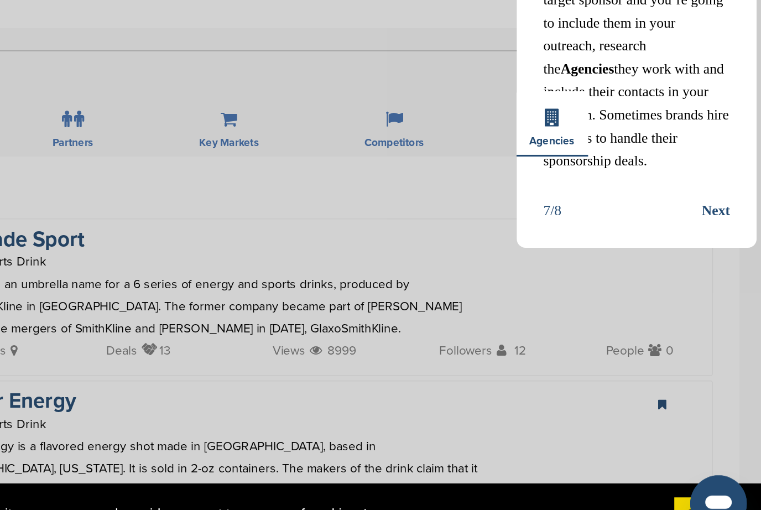
click at [724, 293] on div "Next" at bounding box center [733, 300] width 18 height 14
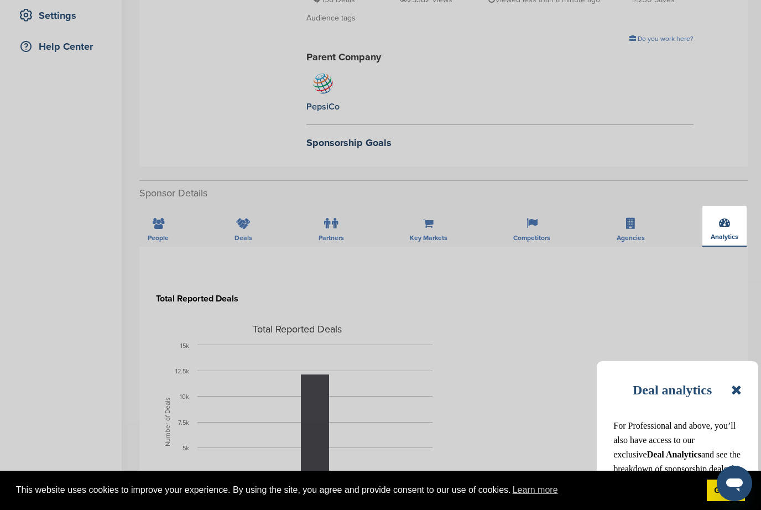
scroll to position [99, 0]
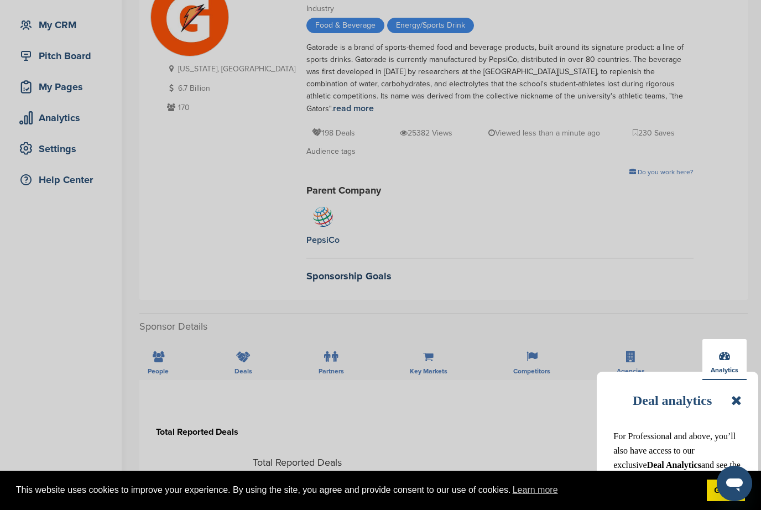
click at [728, 388] on div "Deal analytics" at bounding box center [678, 400] width 128 height 24
click at [733, 405] on icon at bounding box center [737, 400] width 11 height 13
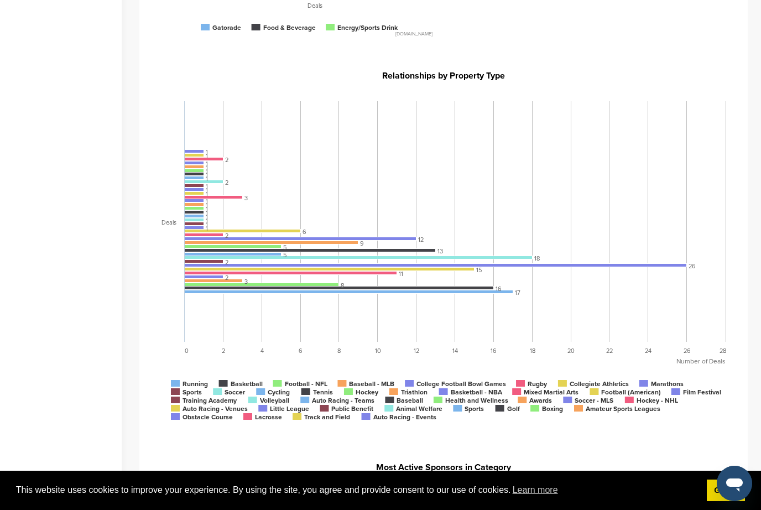
scroll to position [861, 0]
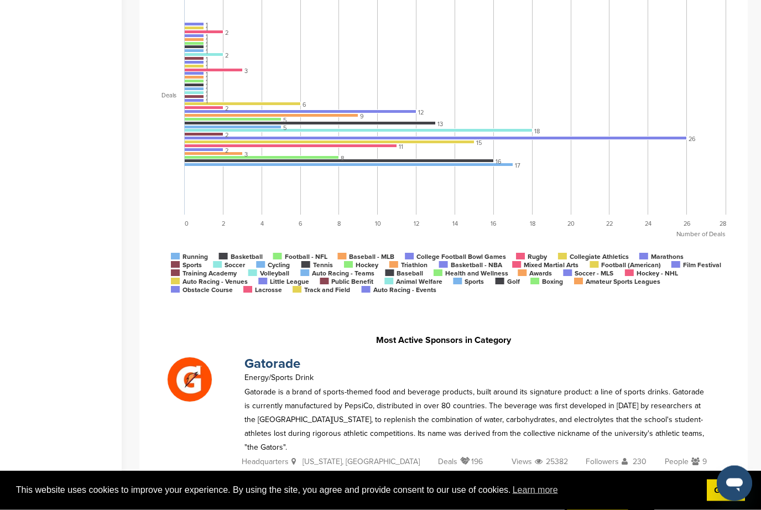
click at [460, 455] on p "196" at bounding box center [471, 463] width 23 height 17
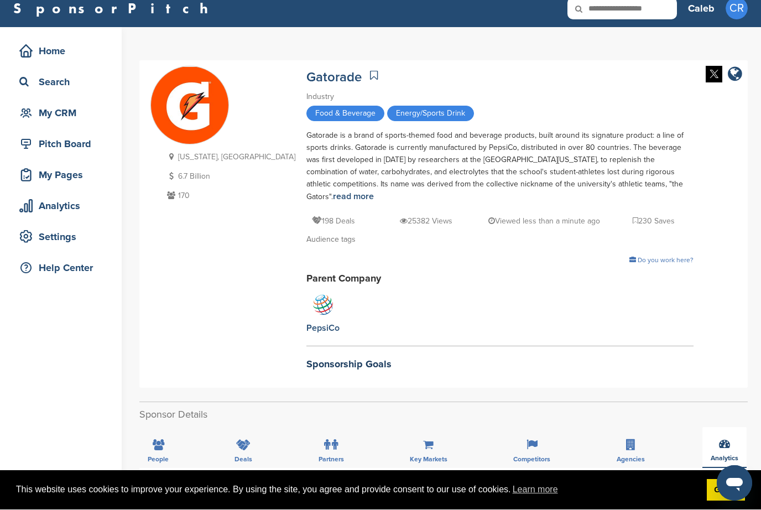
scroll to position [11, 0]
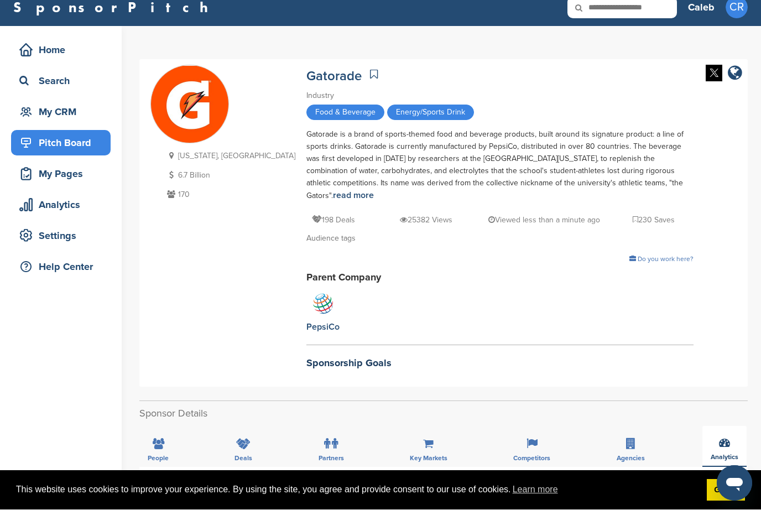
click at [88, 152] on div "Pitch Board" at bounding box center [64, 143] width 94 height 20
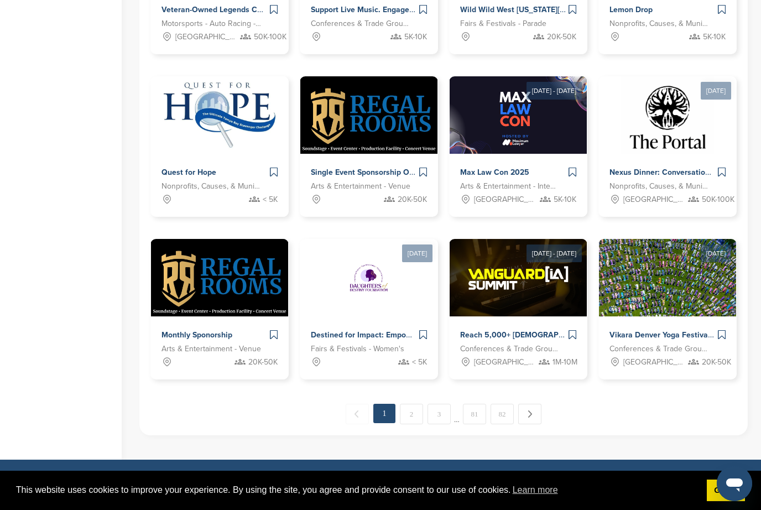
scroll to position [524, 0]
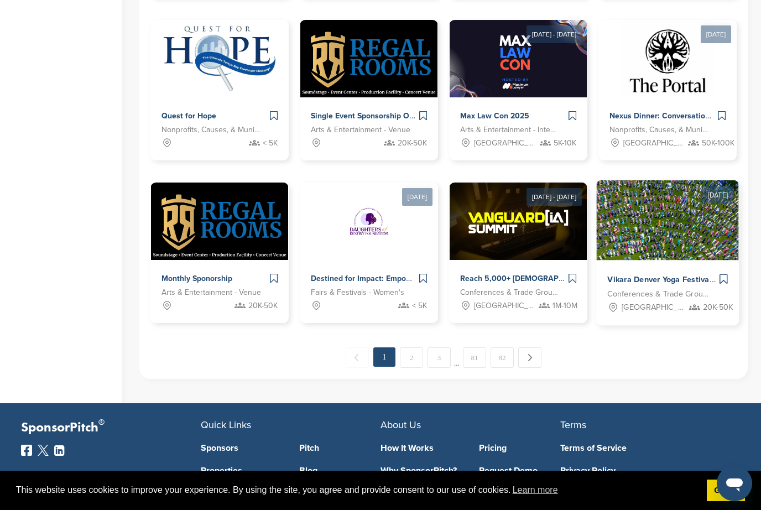
click at [685, 273] on div "Vikara Denver Yoga Festival" at bounding box center [663, 280] width 110 height 16
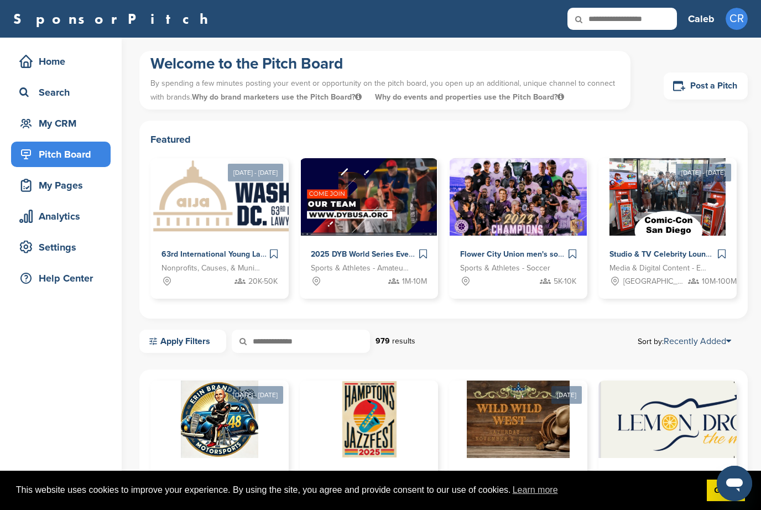
click at [614, 27] on input "text" at bounding box center [623, 19] width 110 height 22
type input "**********"
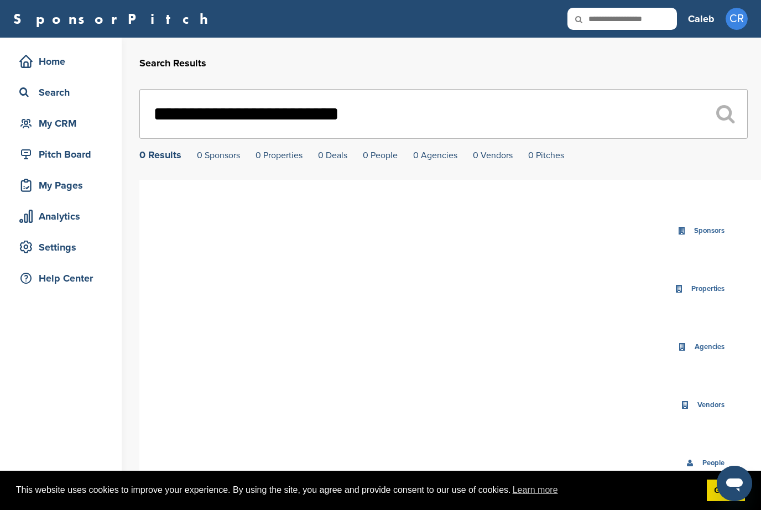
click at [611, 23] on input "text" at bounding box center [623, 19] width 110 height 22
type input "**********"
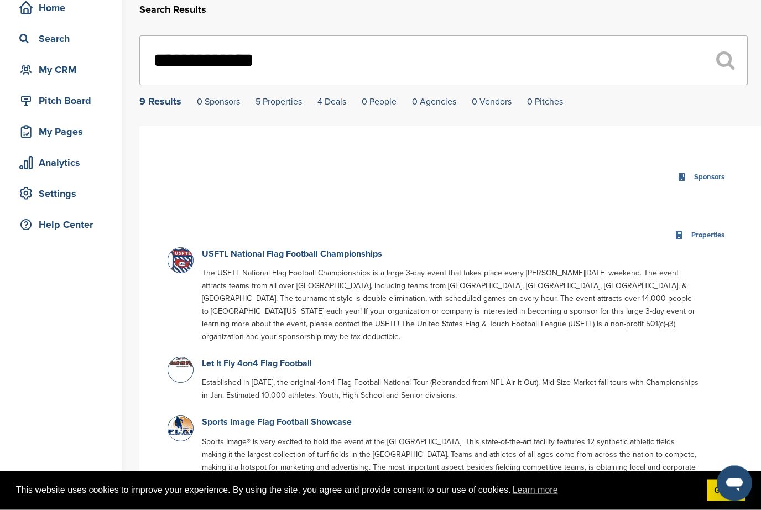
scroll to position [30, 0]
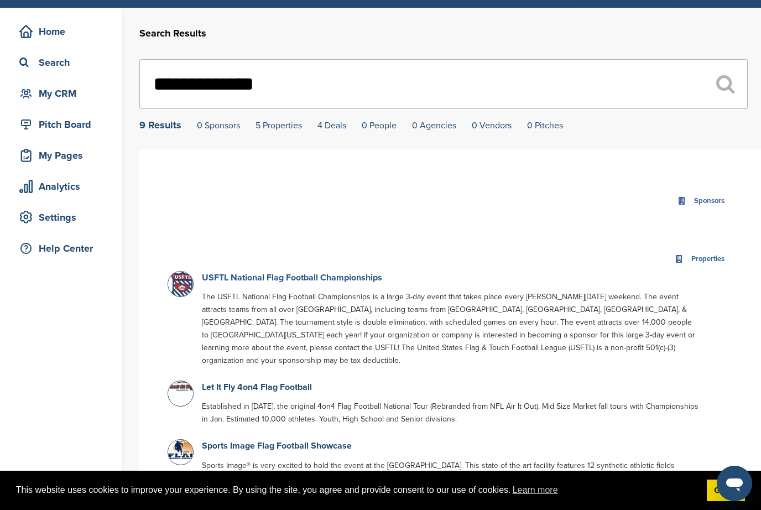
click at [353, 283] on link "USFTL National Flag Football Championships" at bounding box center [292, 277] width 180 height 11
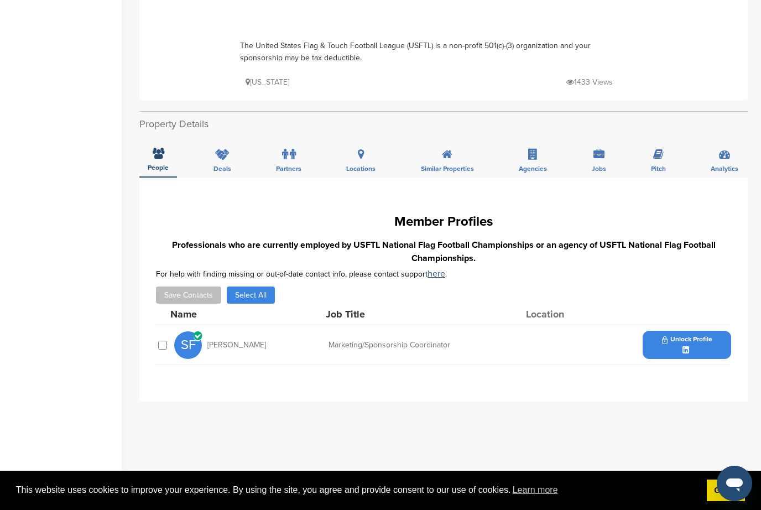
scroll to position [225, 0]
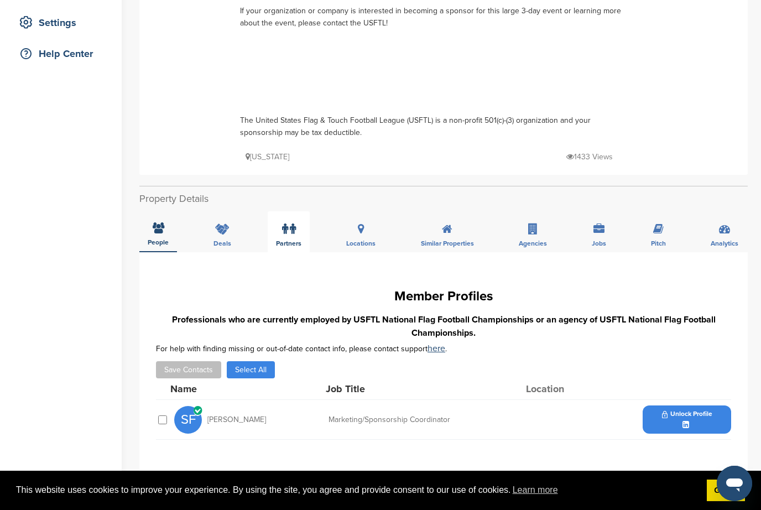
click at [281, 240] on div "Partners" at bounding box center [289, 231] width 42 height 41
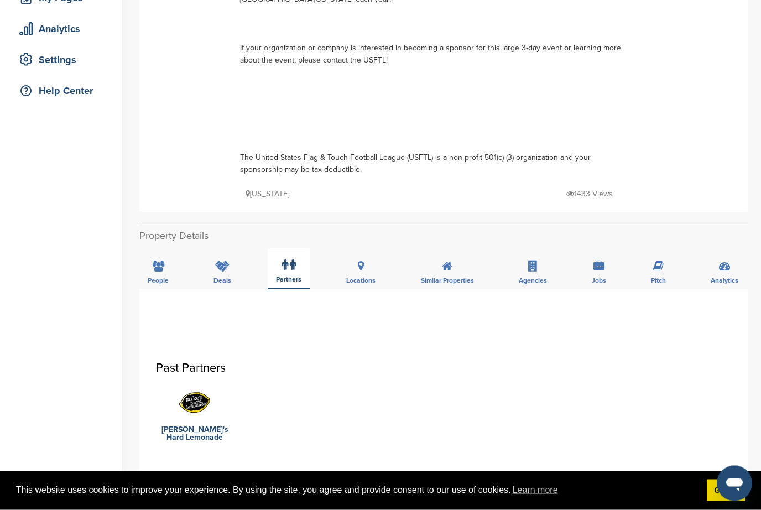
scroll to position [0, 0]
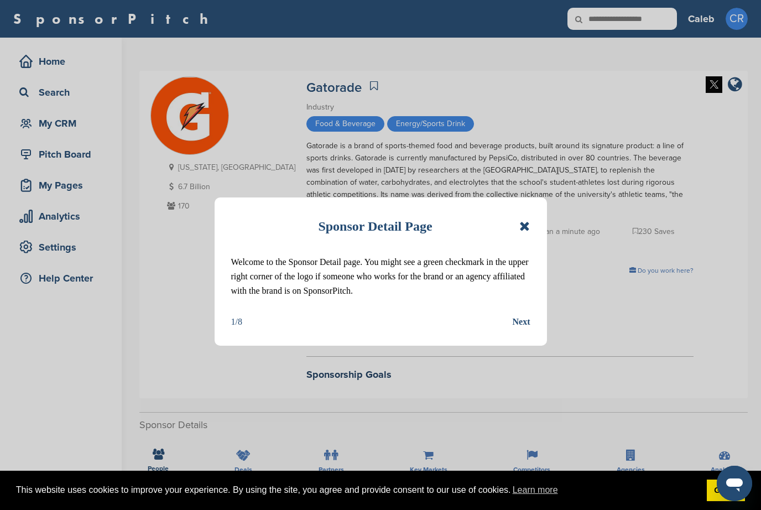
click at [529, 229] on icon at bounding box center [525, 226] width 11 height 13
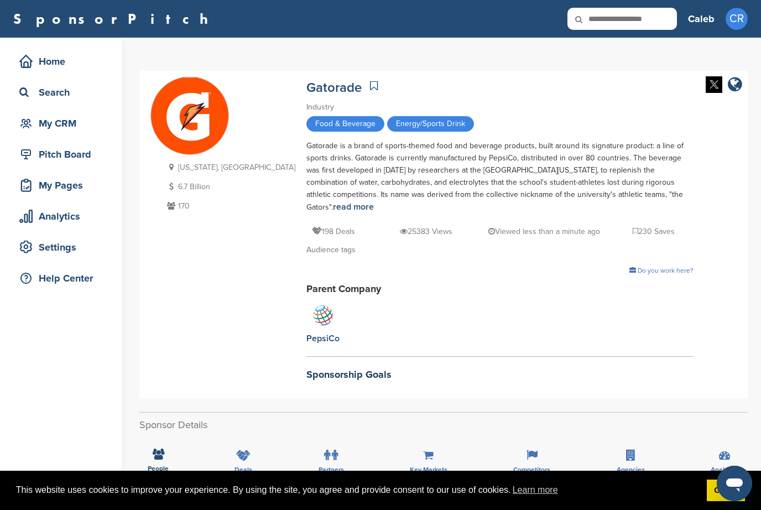
click at [370, 89] on icon at bounding box center [374, 85] width 8 height 11
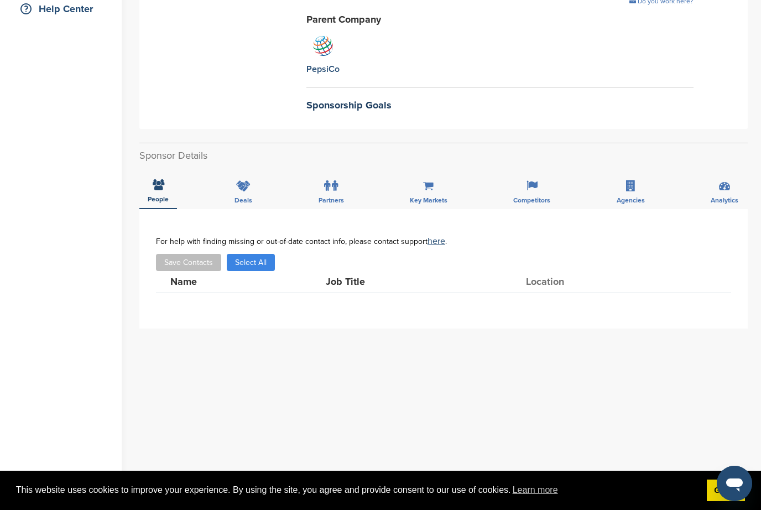
scroll to position [269, 0]
click at [650, 190] on div "Agencies" at bounding box center [631, 189] width 45 height 41
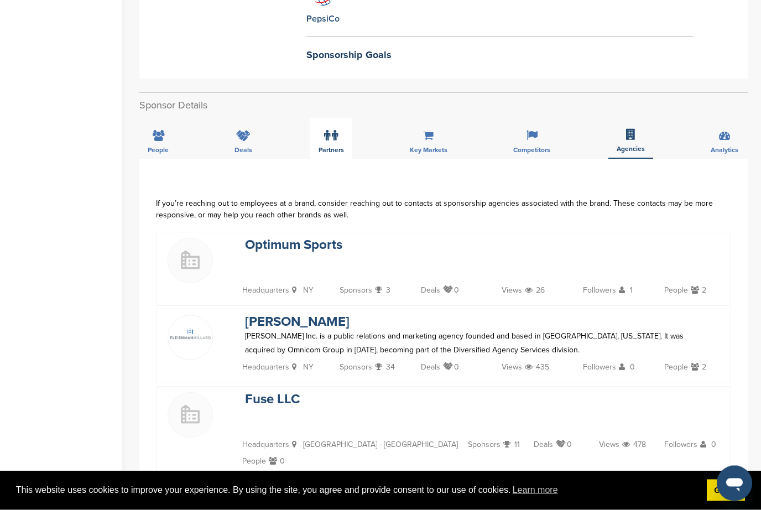
scroll to position [320, 0]
click at [329, 130] on icon at bounding box center [327, 135] width 6 height 11
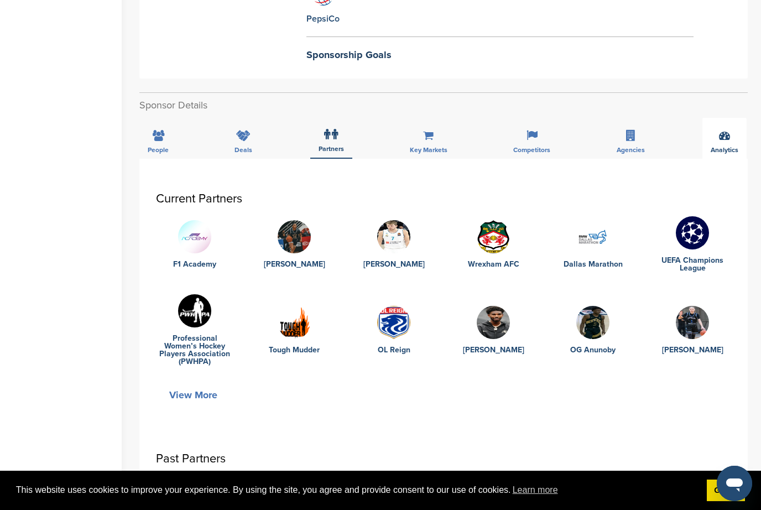
click at [719, 133] on div "Analytics" at bounding box center [725, 138] width 44 height 41
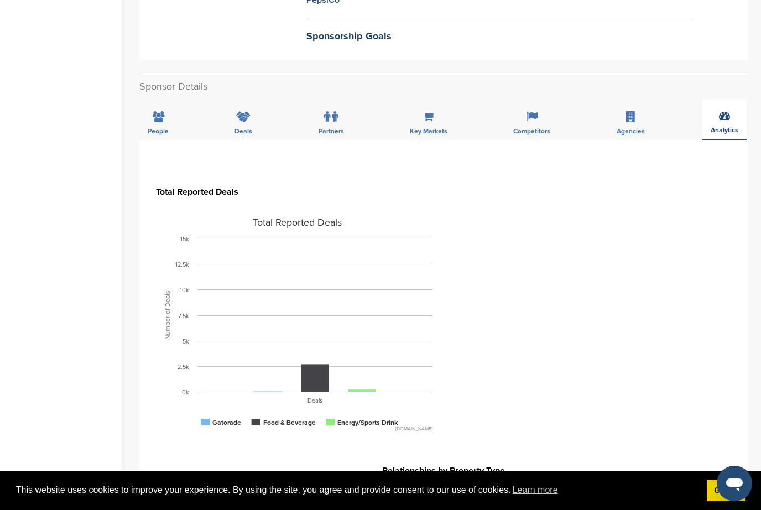
scroll to position [339, 0]
click at [169, 127] on span "Agencies" at bounding box center [158, 130] width 21 height 7
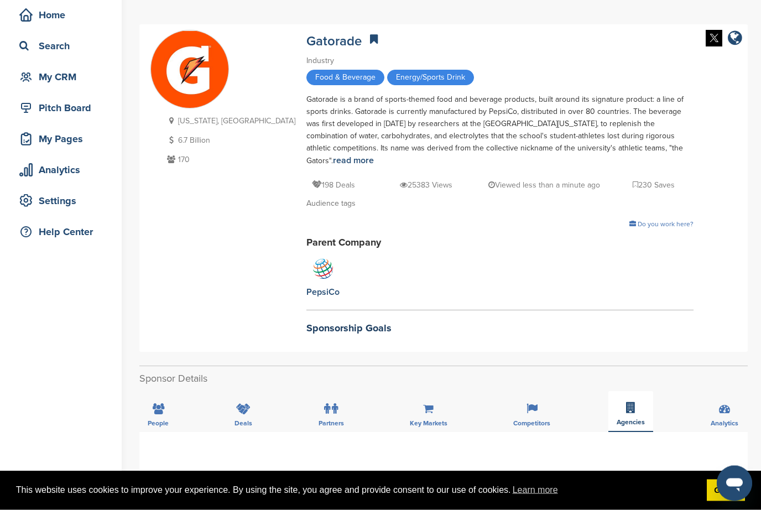
scroll to position [47, 0]
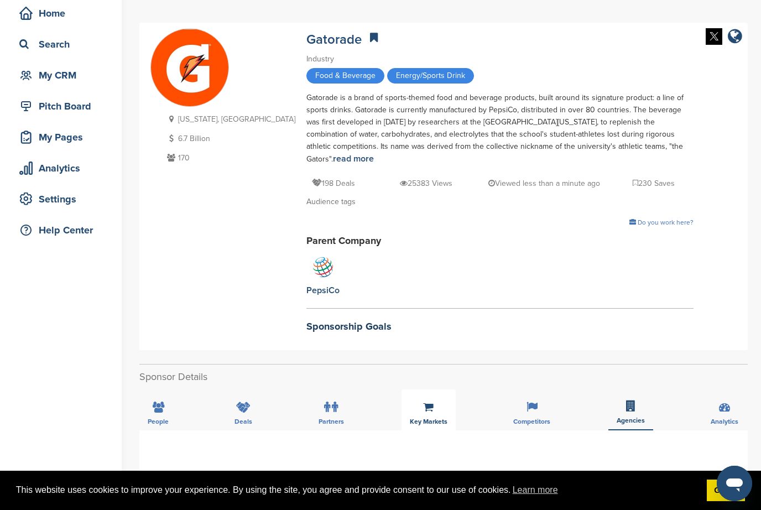
click at [437, 394] on div "Key Markets" at bounding box center [429, 410] width 54 height 41
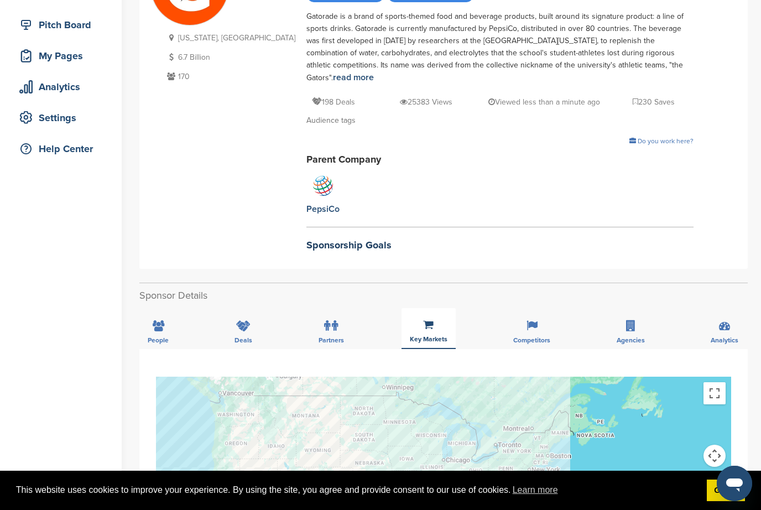
scroll to position [0, 0]
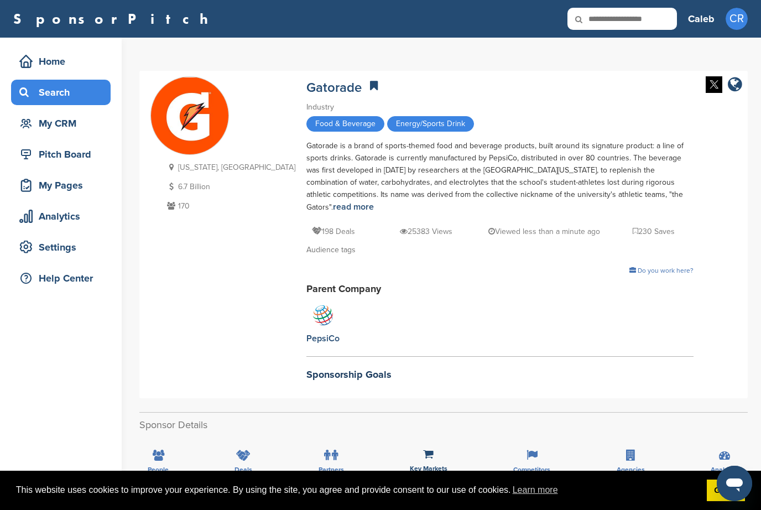
click at [65, 102] on div "Search" at bounding box center [64, 92] width 94 height 20
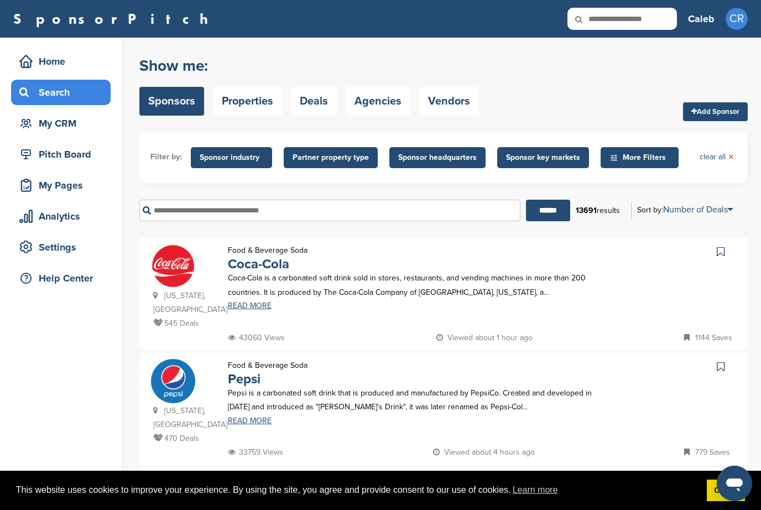
click at [423, 158] on span "Sponsor headquarters" at bounding box center [437, 158] width 79 height 12
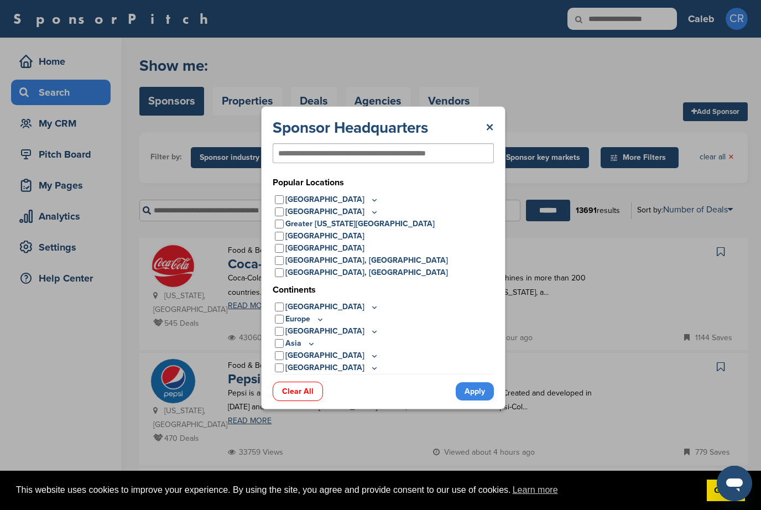
click at [434, 157] on input "text" at bounding box center [365, 153] width 174 height 10
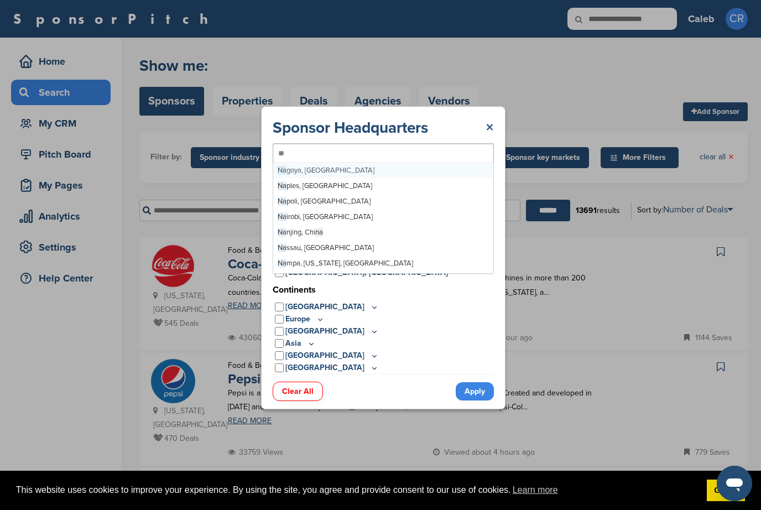
type input "**"
click at [493, 122] on link "×" at bounding box center [490, 128] width 8 height 20
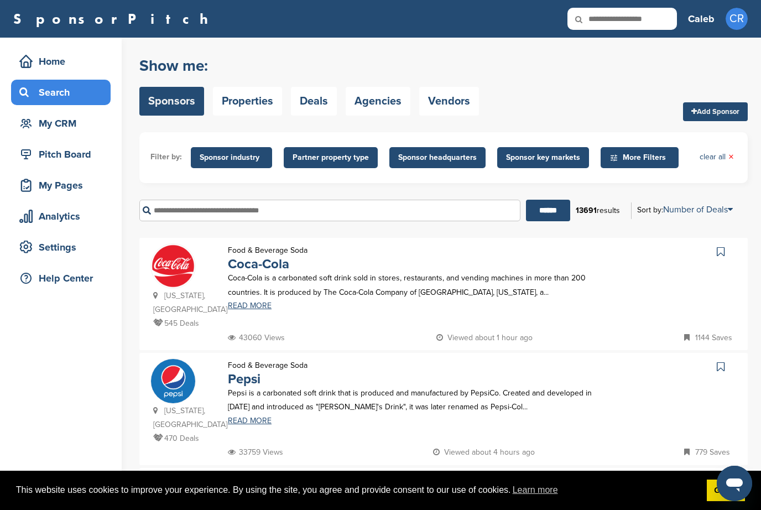
click at [442, 159] on span "Sponsor headquarters" at bounding box center [437, 158] width 79 height 12
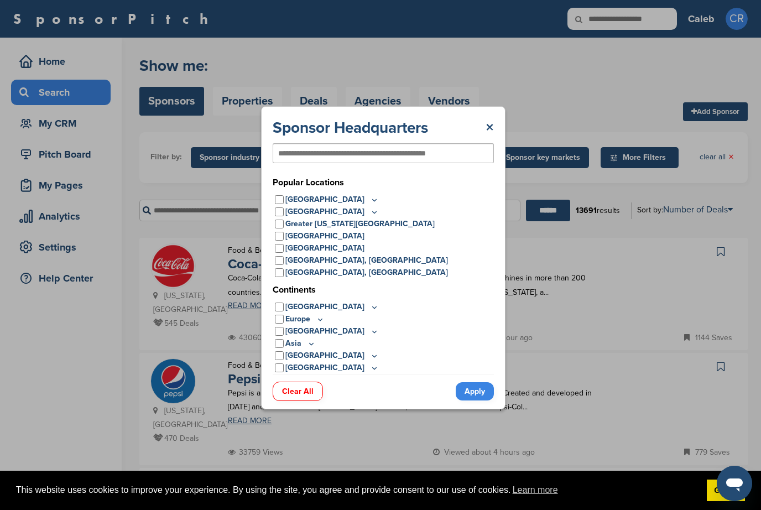
click at [448, 155] on input "text" at bounding box center [365, 153] width 174 height 10
type input "*******"
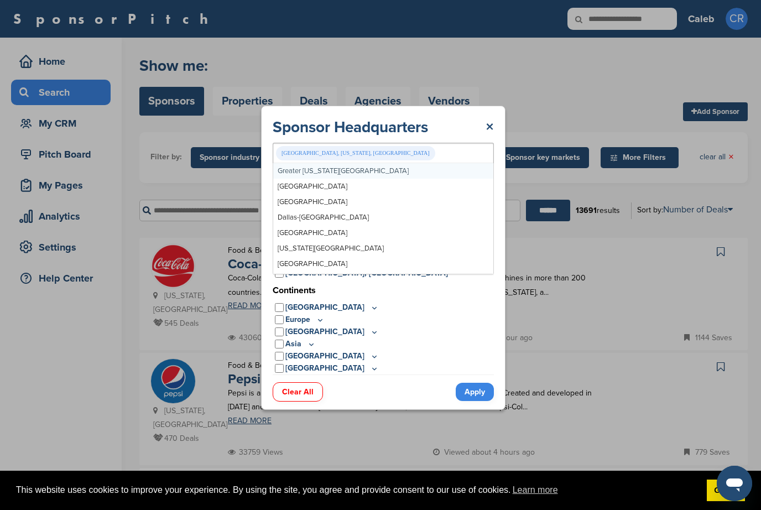
click at [484, 387] on link "Apply" at bounding box center [475, 392] width 38 height 18
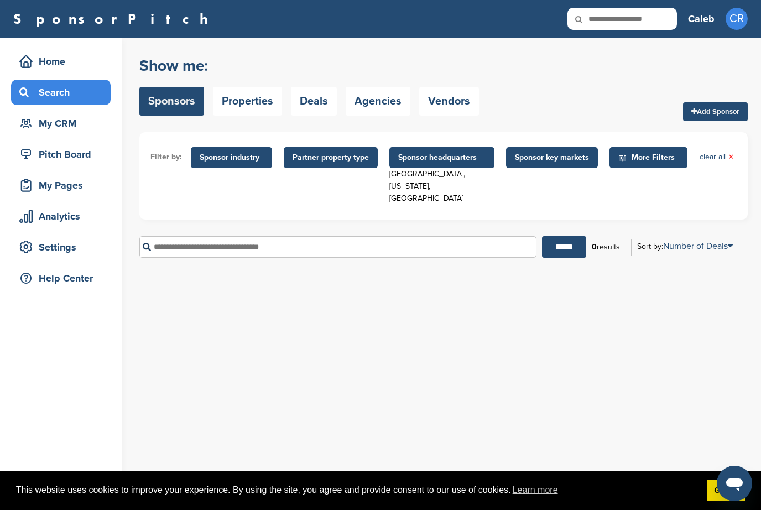
click at [455, 158] on span "Sponsor headquarters" at bounding box center [441, 158] width 87 height 12
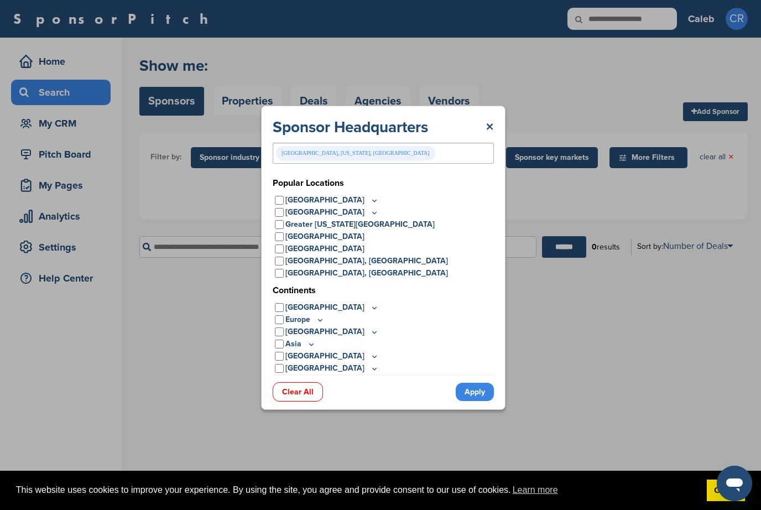
click at [312, 391] on link "Clear All" at bounding box center [298, 391] width 50 height 19
click at [498, 122] on div "Sponsor Headquarters × Greater New York Metro Greater Los Angeles Area Chicago …" at bounding box center [383, 257] width 245 height 303
click at [487, 118] on link "×" at bounding box center [490, 128] width 8 height 20
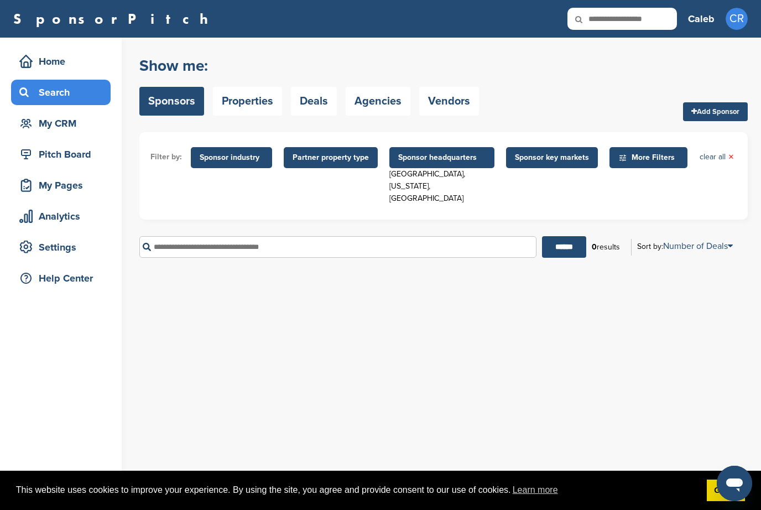
click at [550, 159] on span "Sponsor key markets" at bounding box center [552, 158] width 74 height 12
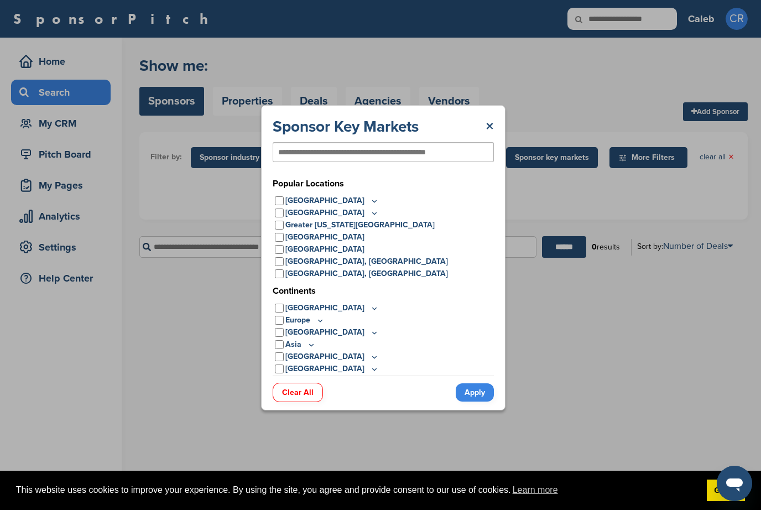
click at [452, 154] on input "text" at bounding box center [365, 152] width 174 height 10
type input "******"
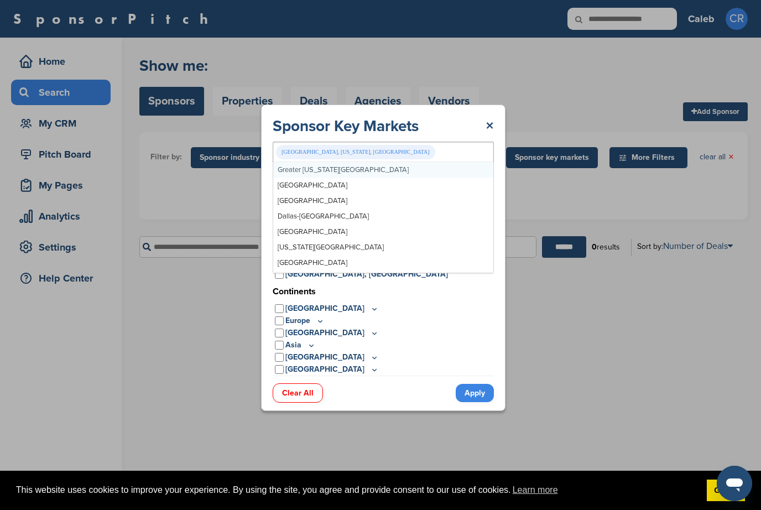
click at [479, 395] on link "Apply" at bounding box center [475, 393] width 38 height 18
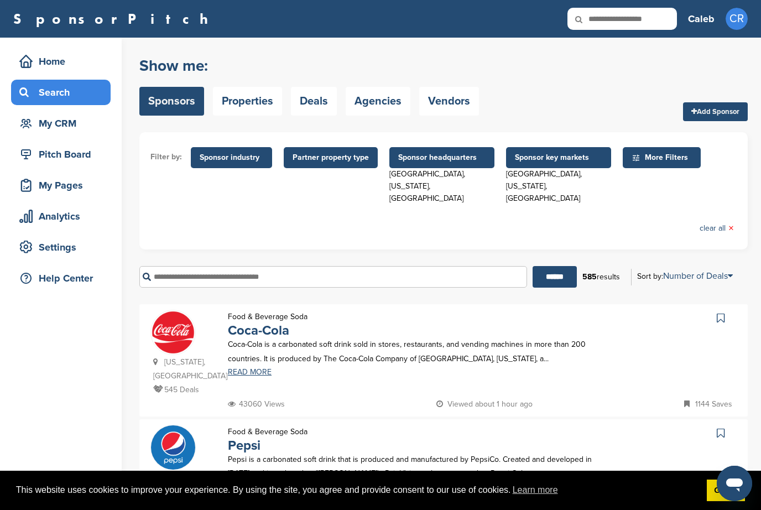
click at [457, 159] on span "Sponsor headquarters" at bounding box center [441, 158] width 87 height 12
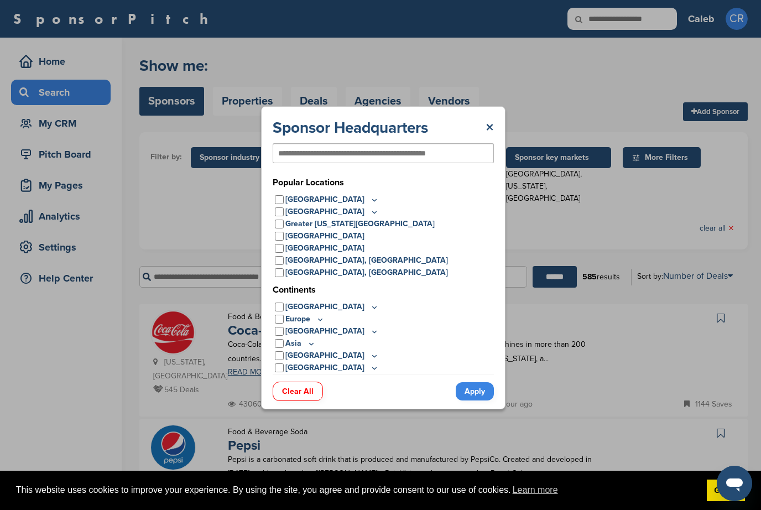
click at [305, 396] on link "Clear All" at bounding box center [298, 391] width 50 height 19
click at [494, 123] on link "×" at bounding box center [490, 128] width 8 height 20
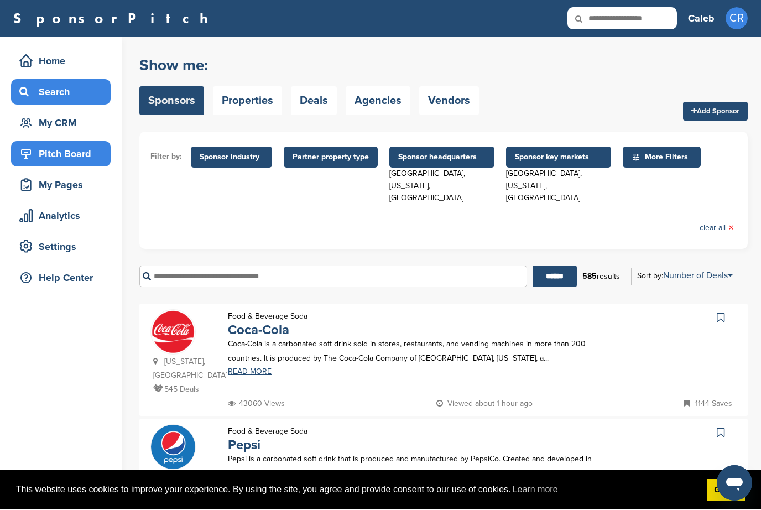
click at [43, 153] on div "Pitch Board" at bounding box center [64, 154] width 94 height 20
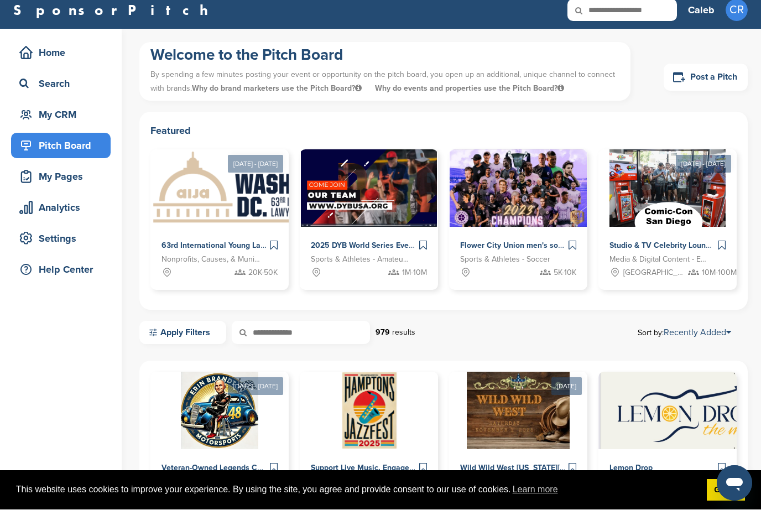
scroll to position [9, 0]
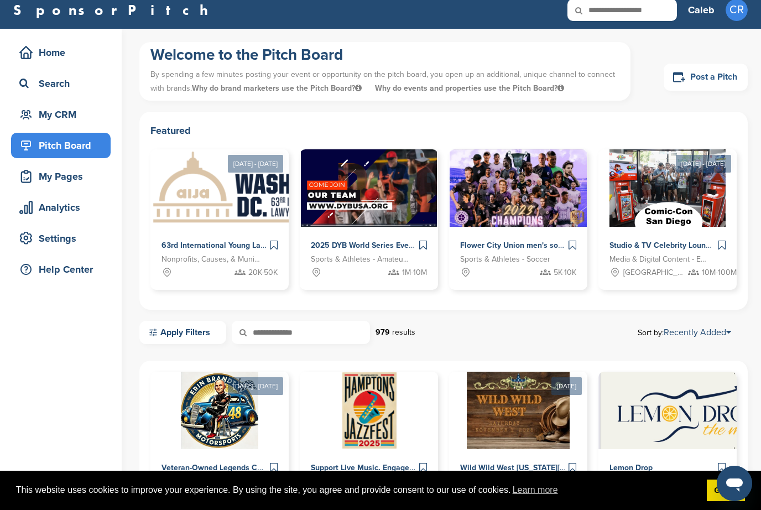
click at [714, 71] on link "Post a Pitch" at bounding box center [706, 77] width 84 height 27
